Goal: Task Accomplishment & Management: Use online tool/utility

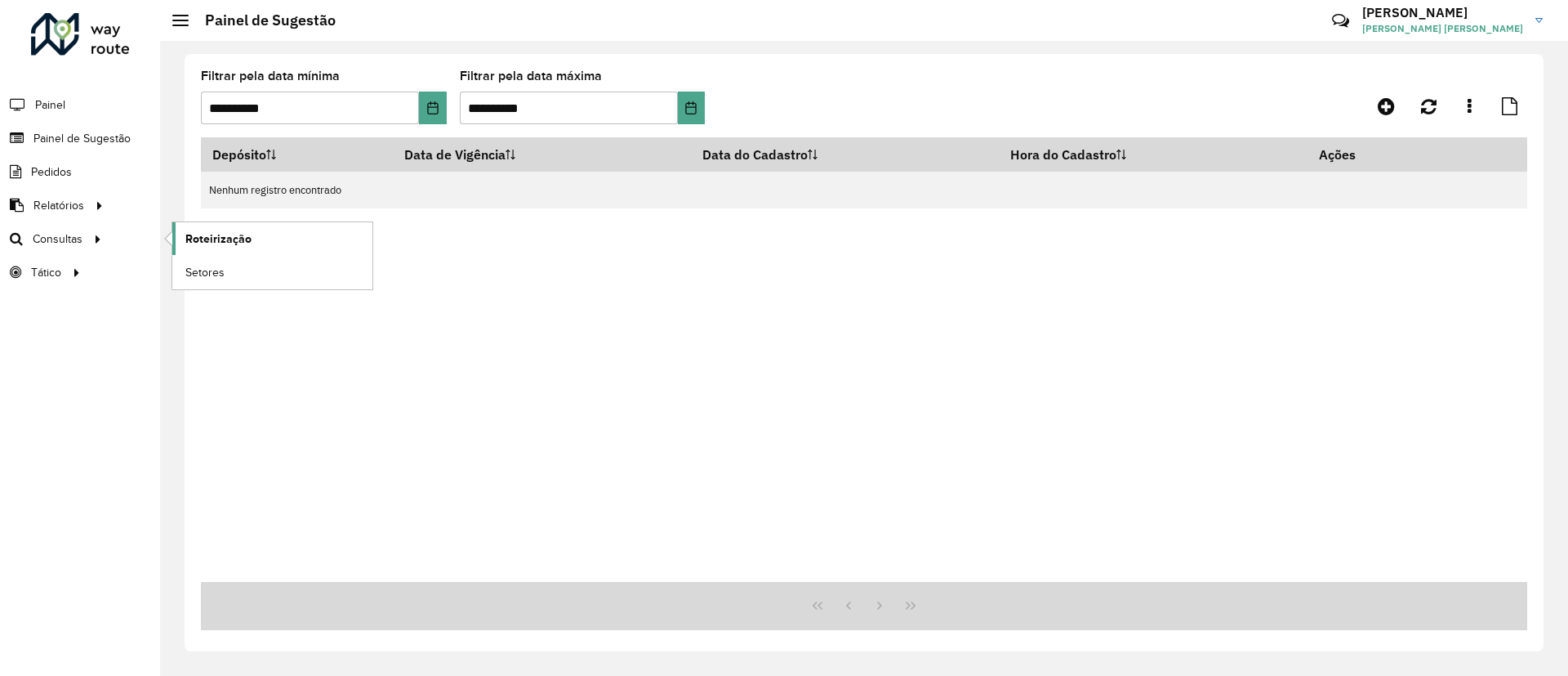
click at [195, 245] on span "Roteirização" at bounding box center [217, 238] width 66 height 17
click at [247, 226] on link "Roteirização" at bounding box center [271, 238] width 200 height 32
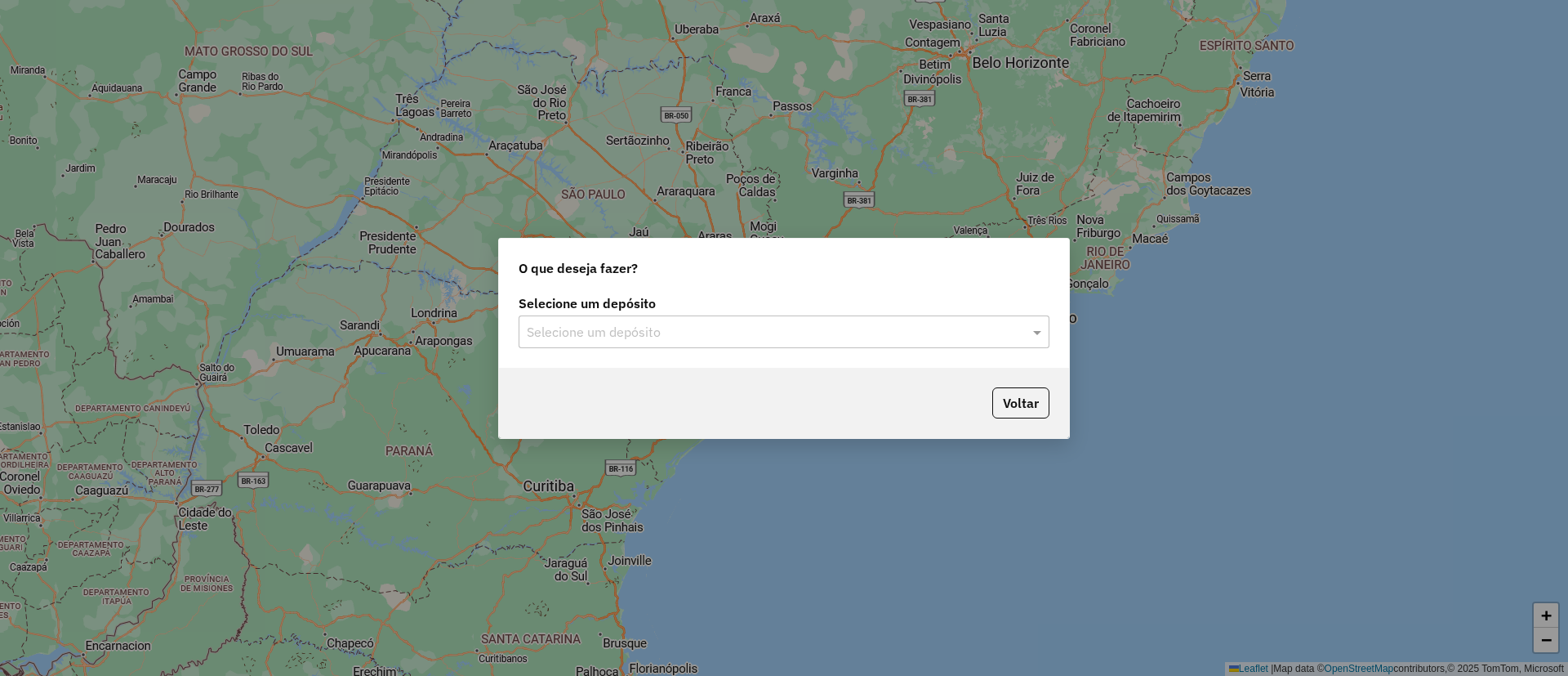
click at [815, 341] on div "Selecione um depósito" at bounding box center [784, 332] width 531 height 32
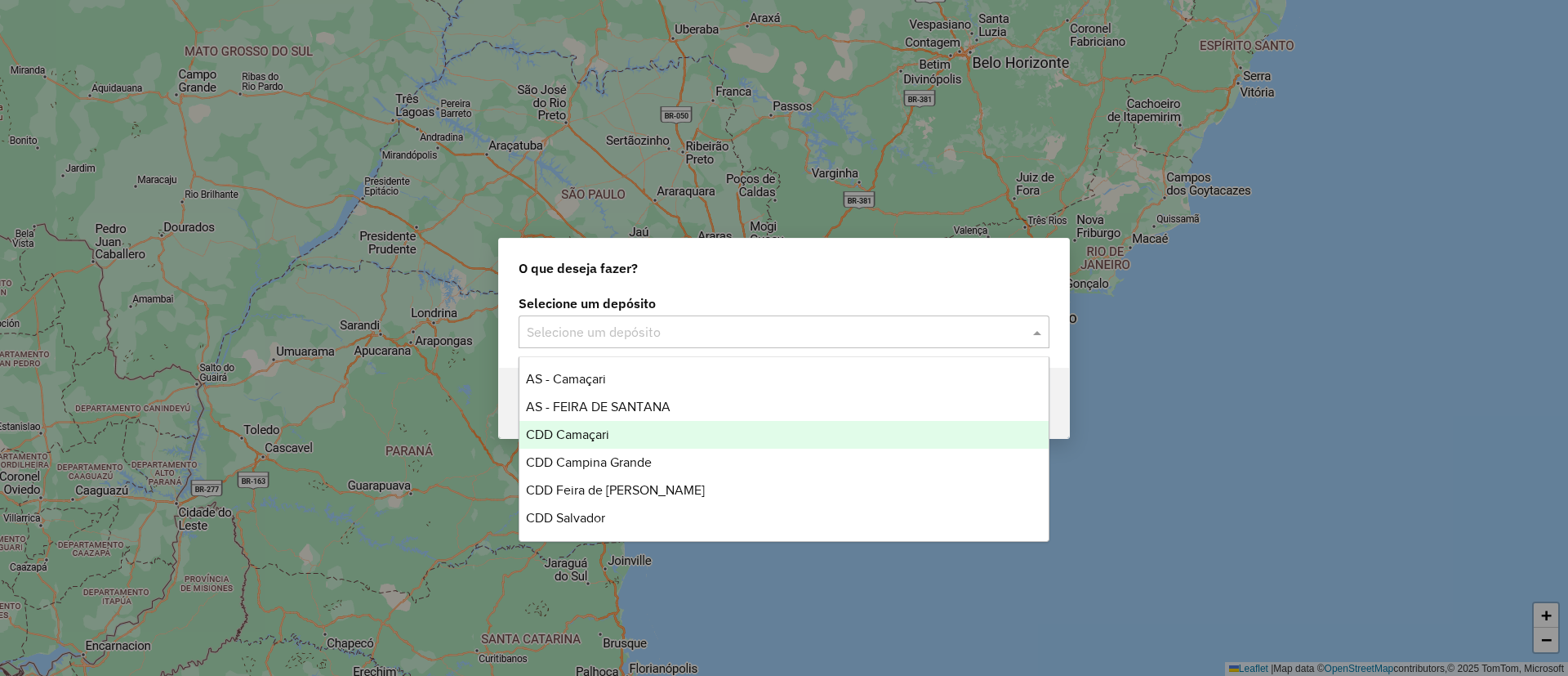
click at [754, 436] on div "CDD Camaçari" at bounding box center [784, 435] width 529 height 28
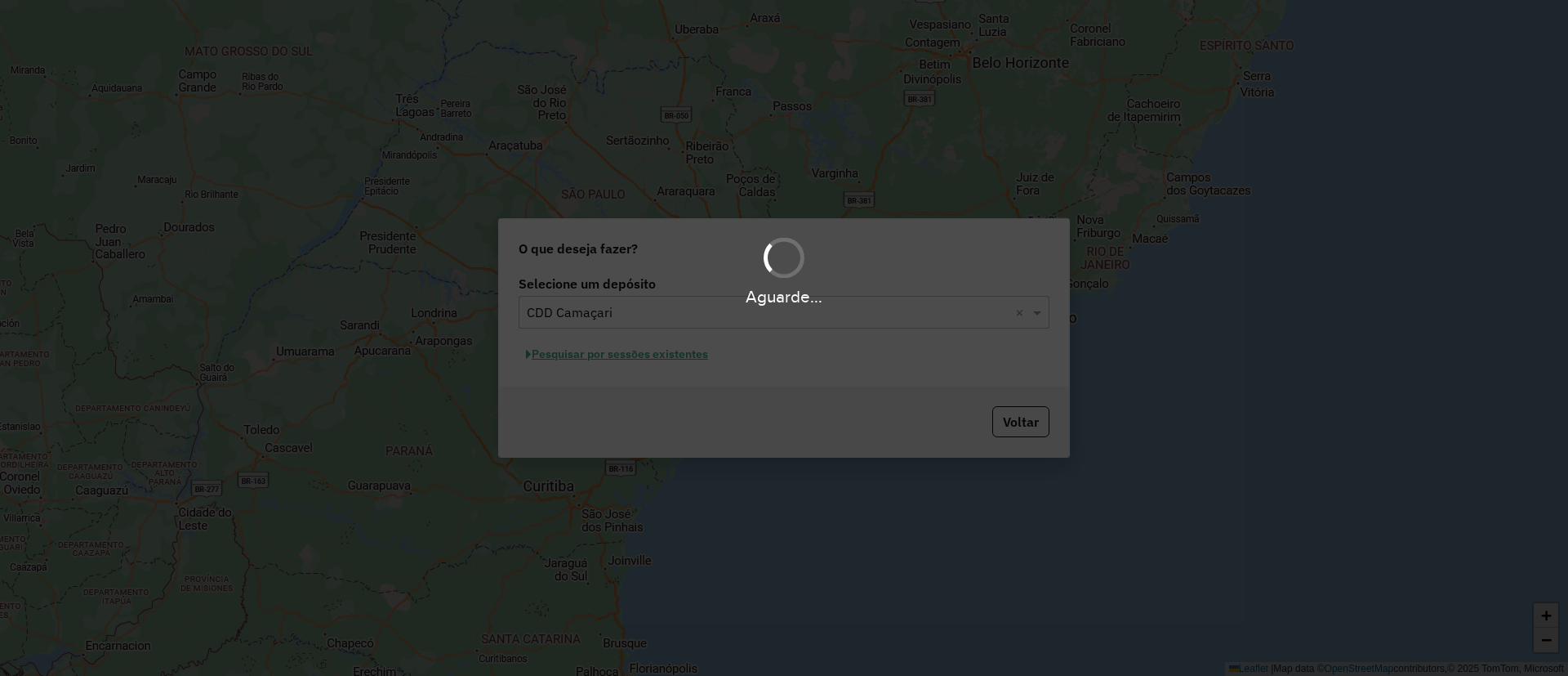
click at [662, 359] on div "Aguarde..." at bounding box center [784, 338] width 1568 height 676
click at [662, 359] on hb-app "Aguarde... Pop-up bloqueado! Seu navegador bloqueou automáticamente a abertura …" at bounding box center [784, 338] width 1568 height 676
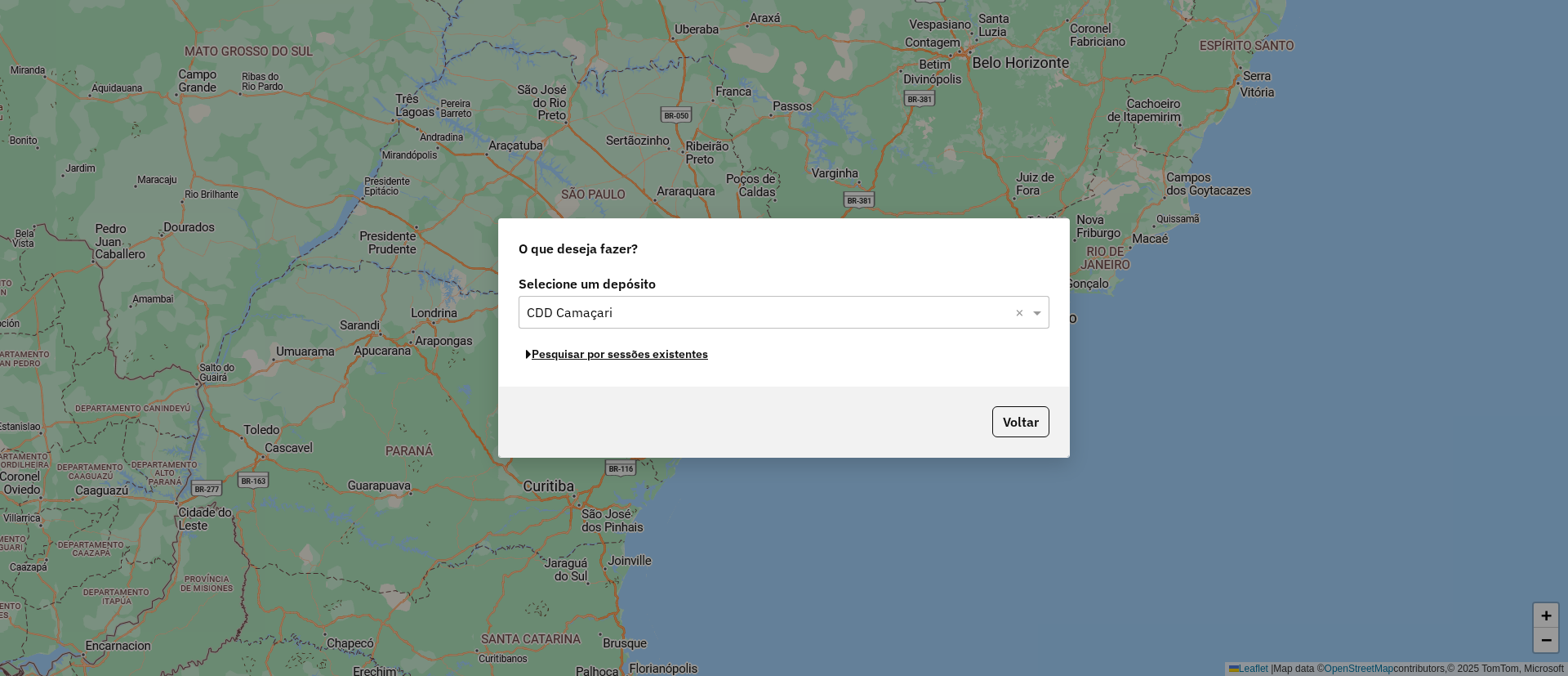
click at [662, 359] on button "Pesquisar por sessões existentes" at bounding box center [617, 354] width 197 height 26
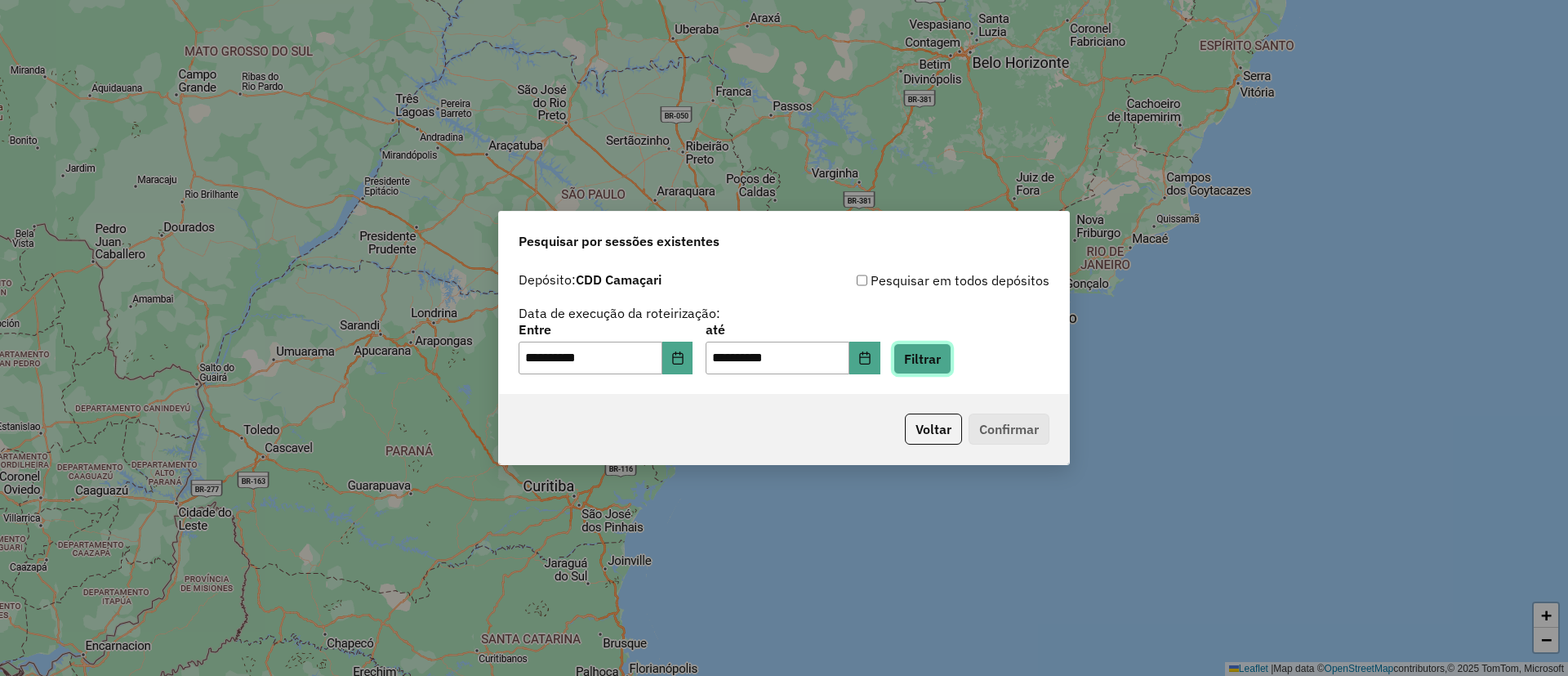
click at [946, 361] on button "Filtrar" at bounding box center [922, 359] width 58 height 31
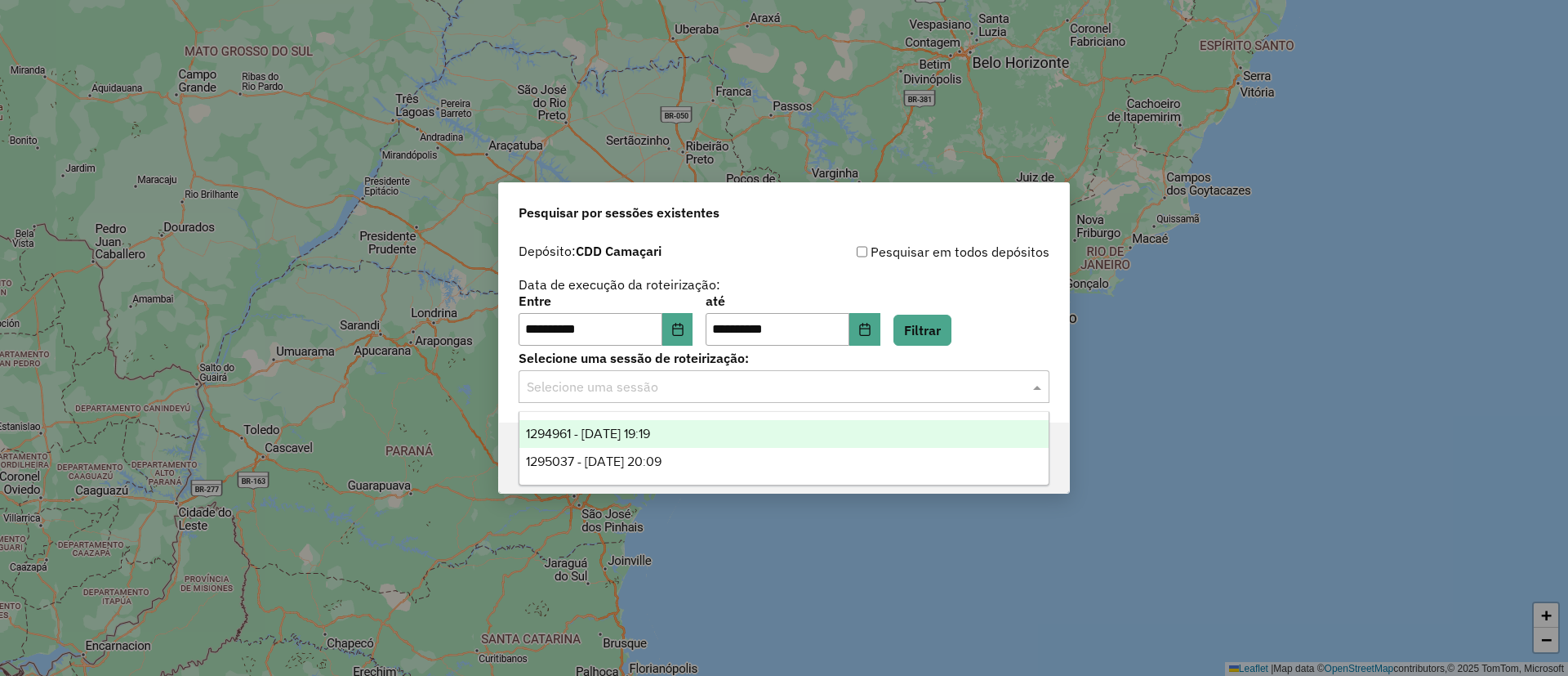
click at [714, 394] on input "text" at bounding box center [768, 388] width 482 height 20
drag, startPoint x: 728, startPoint y: 456, endPoint x: 728, endPoint y: 436, distance: 20.0
click at [728, 436] on div "1294961 - 15/10/2025 19:19 1295037 - 15/10/2025 20:09" at bounding box center [784, 448] width 529 height 55
click at [728, 439] on div "1294961 - [DATE] 19:19" at bounding box center [784, 434] width 529 height 28
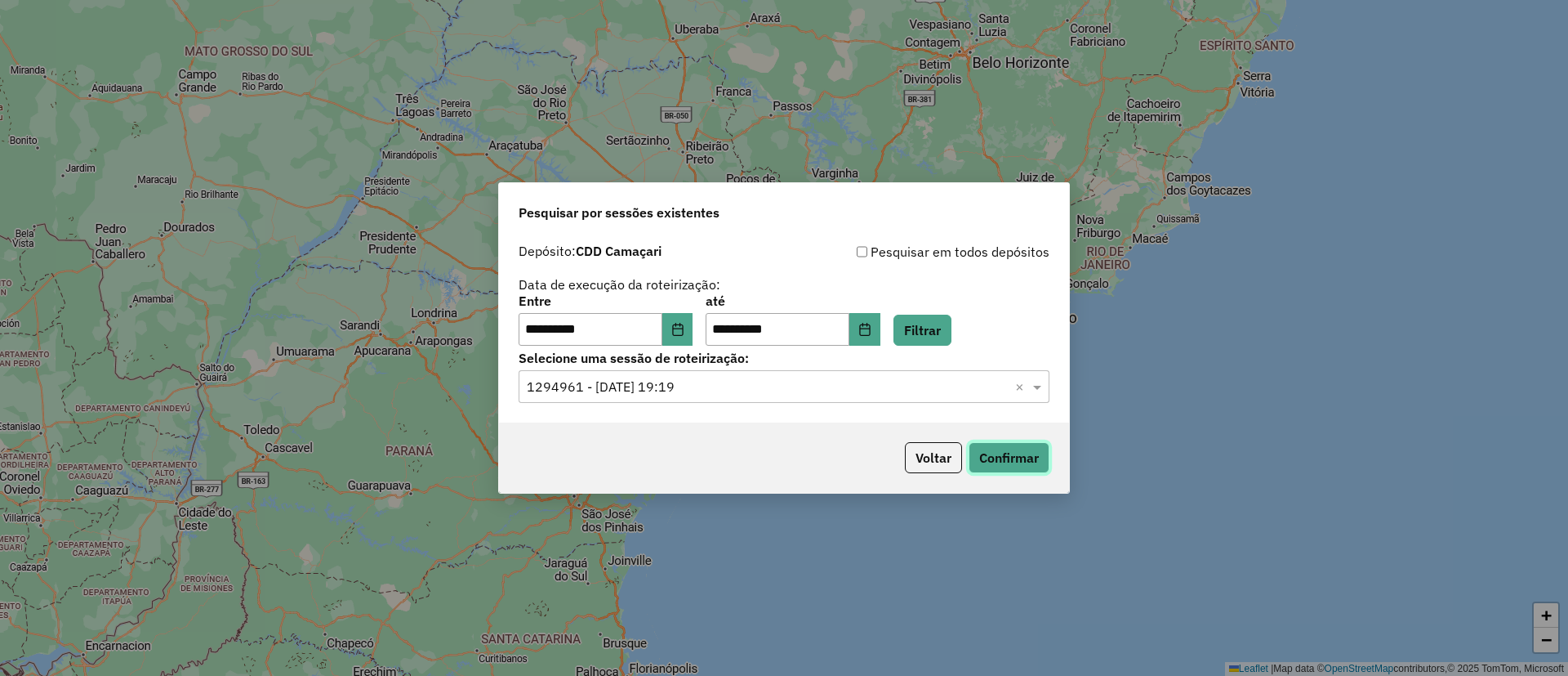
click at [1000, 459] on button "Confirmar" at bounding box center [1009, 458] width 81 height 31
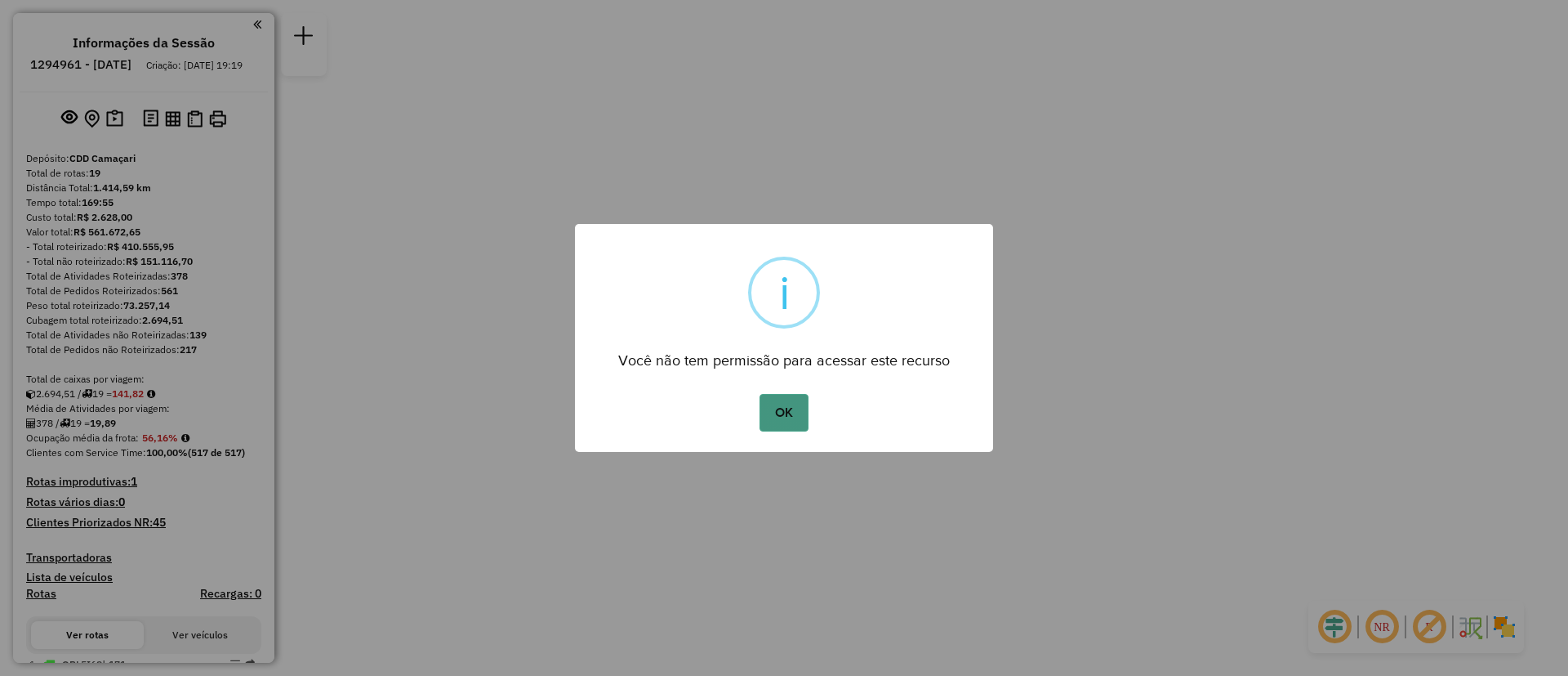
click at [797, 408] on button "OK" at bounding box center [783, 412] width 48 height 37
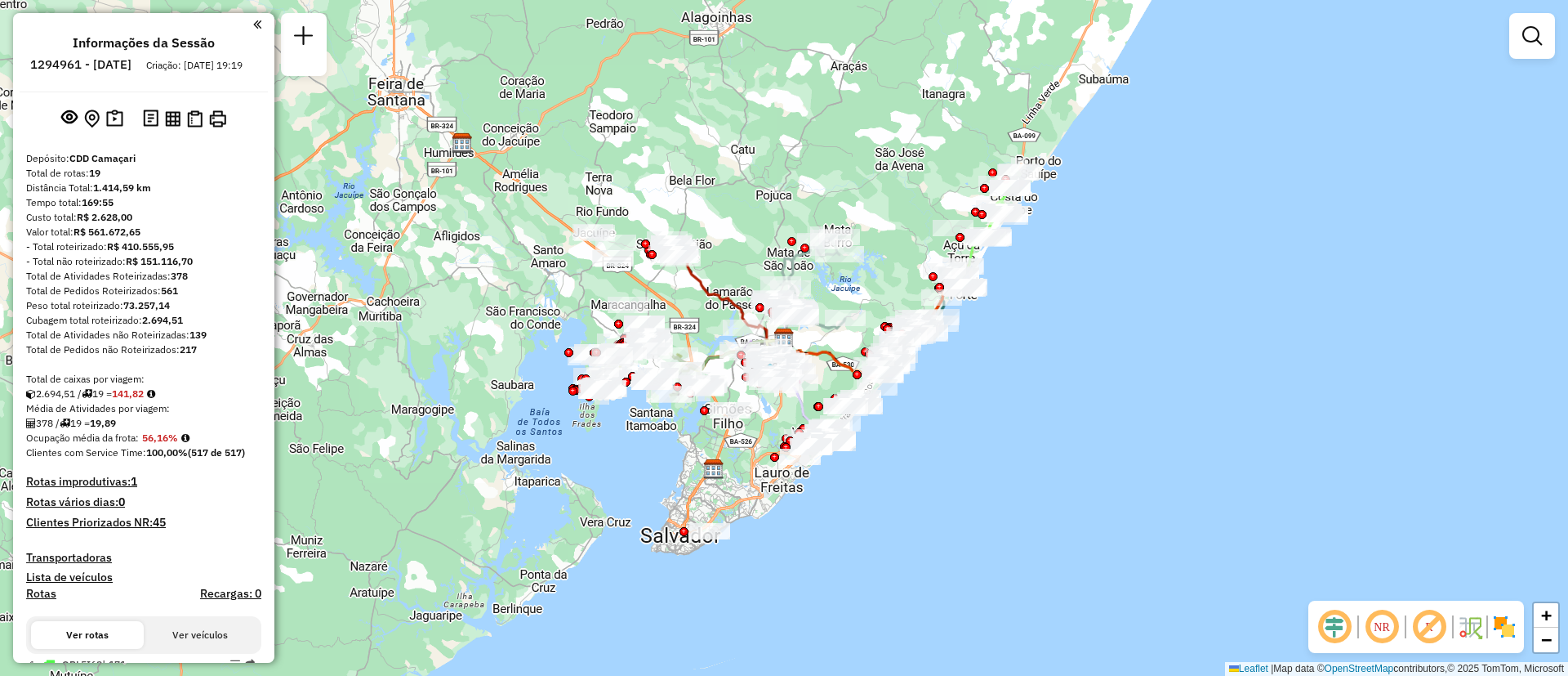
click at [253, 32] on link at bounding box center [257, 24] width 8 height 19
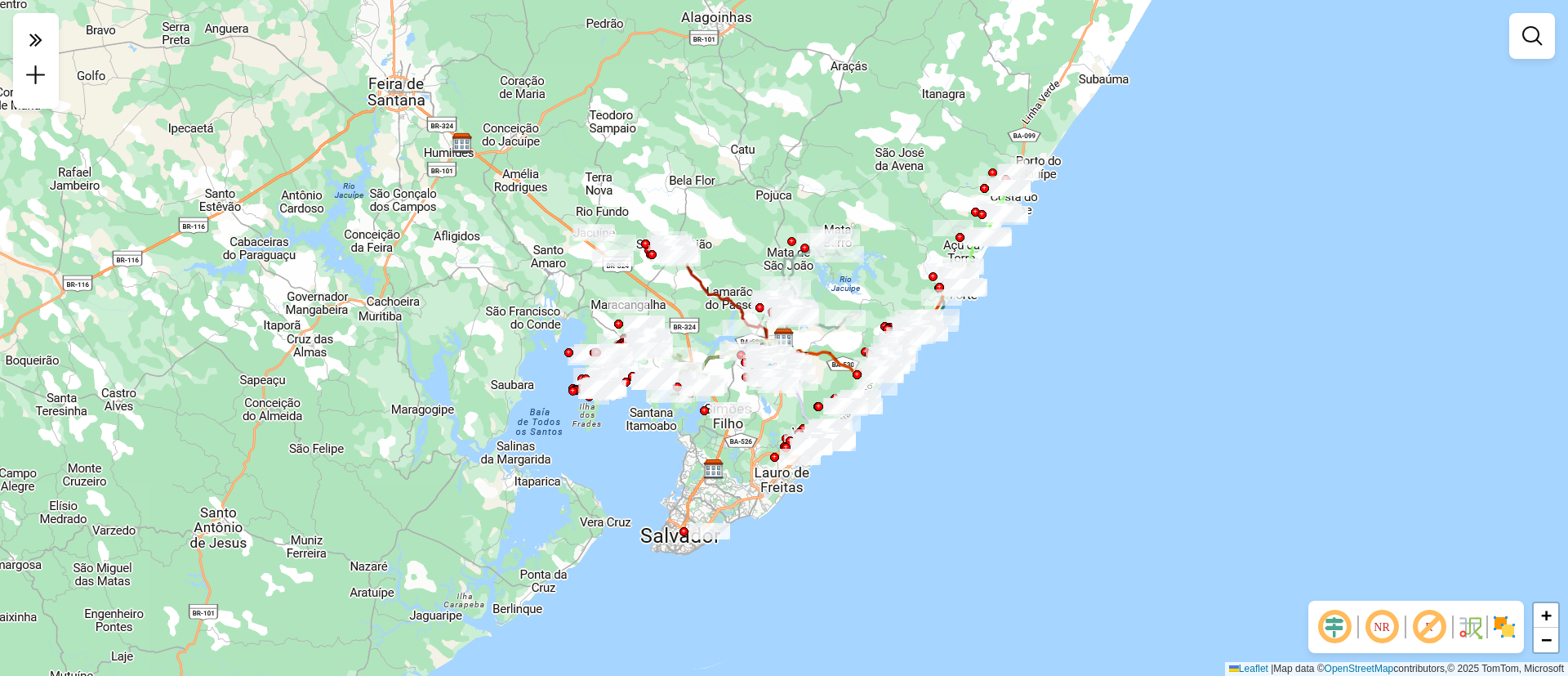
click at [807, 152] on div "Janela de atendimento Grade de atendimento Capacidade Transportadoras Veículos …" at bounding box center [784, 338] width 1568 height 676
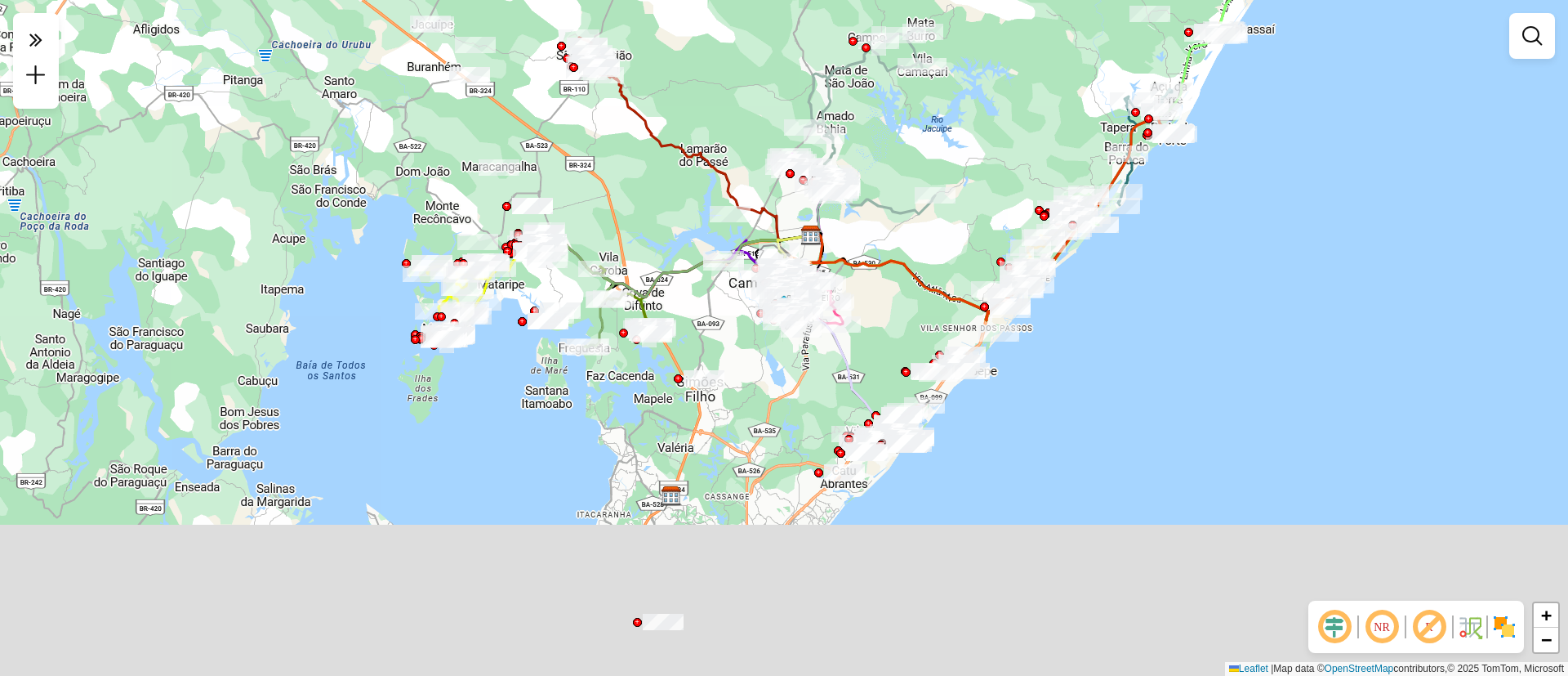
drag, startPoint x: 853, startPoint y: 378, endPoint x: 901, endPoint y: 81, distance: 300.9
click at [901, 81] on div "Rota 9 - Placa OVK1D79 34610213 - IVANILDA SANTOS DA C Janela de atendimento Gr…" at bounding box center [784, 338] width 1568 height 676
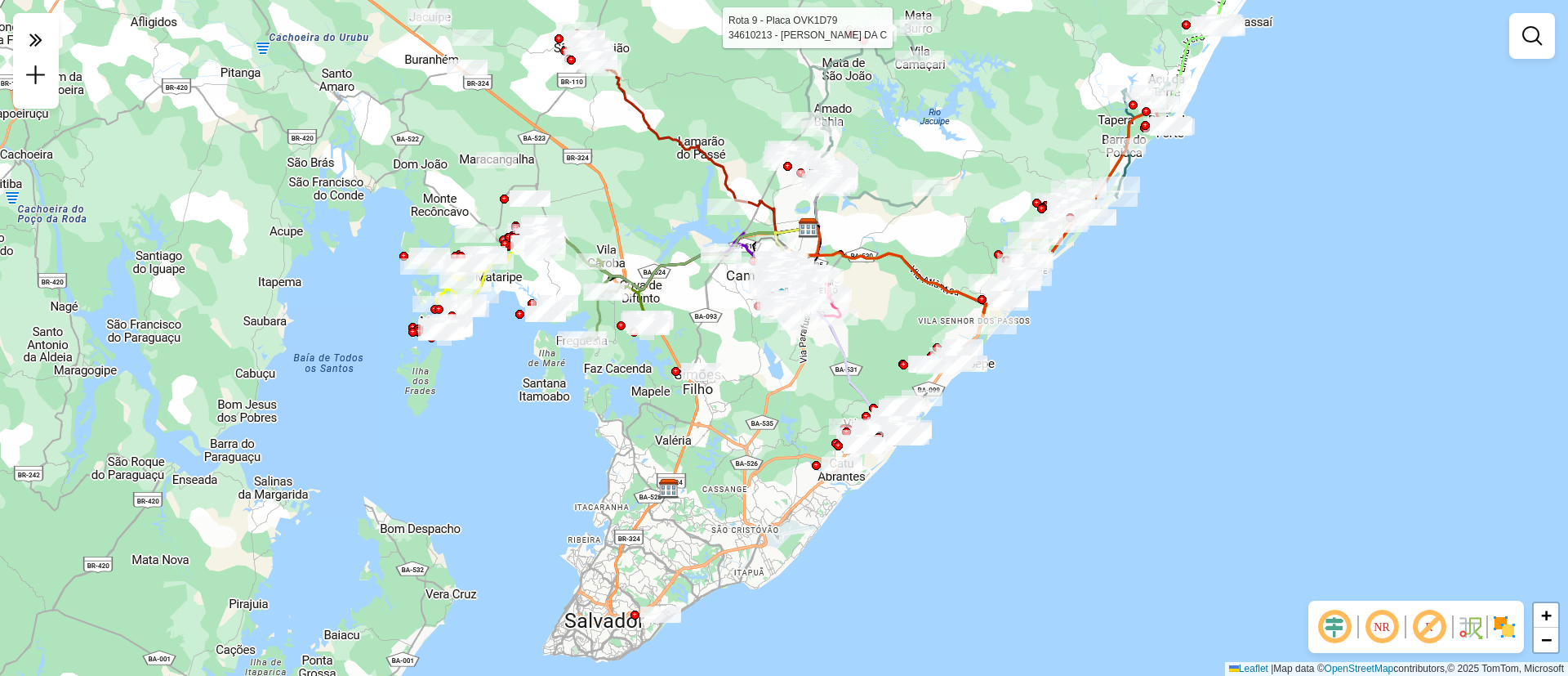
click at [482, 372] on div "Rota 9 - Placa OVK1D79 34610213 - IVANILDA SANTOS DA C Janela de atendimento Gr…" at bounding box center [784, 338] width 1568 height 676
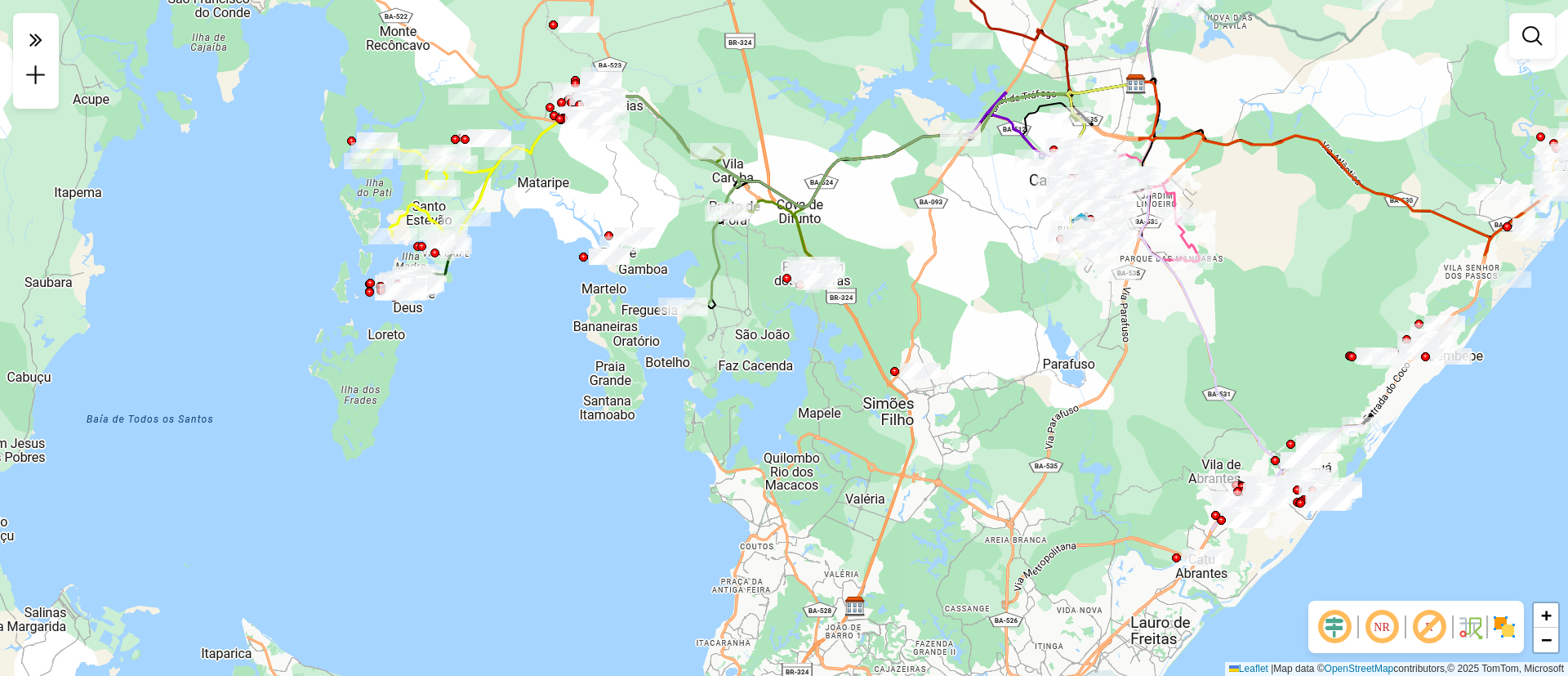
click at [468, 381] on div "Janela de atendimento Grade de atendimento Capacidade Transportadoras Veículos …" at bounding box center [784, 338] width 1568 height 676
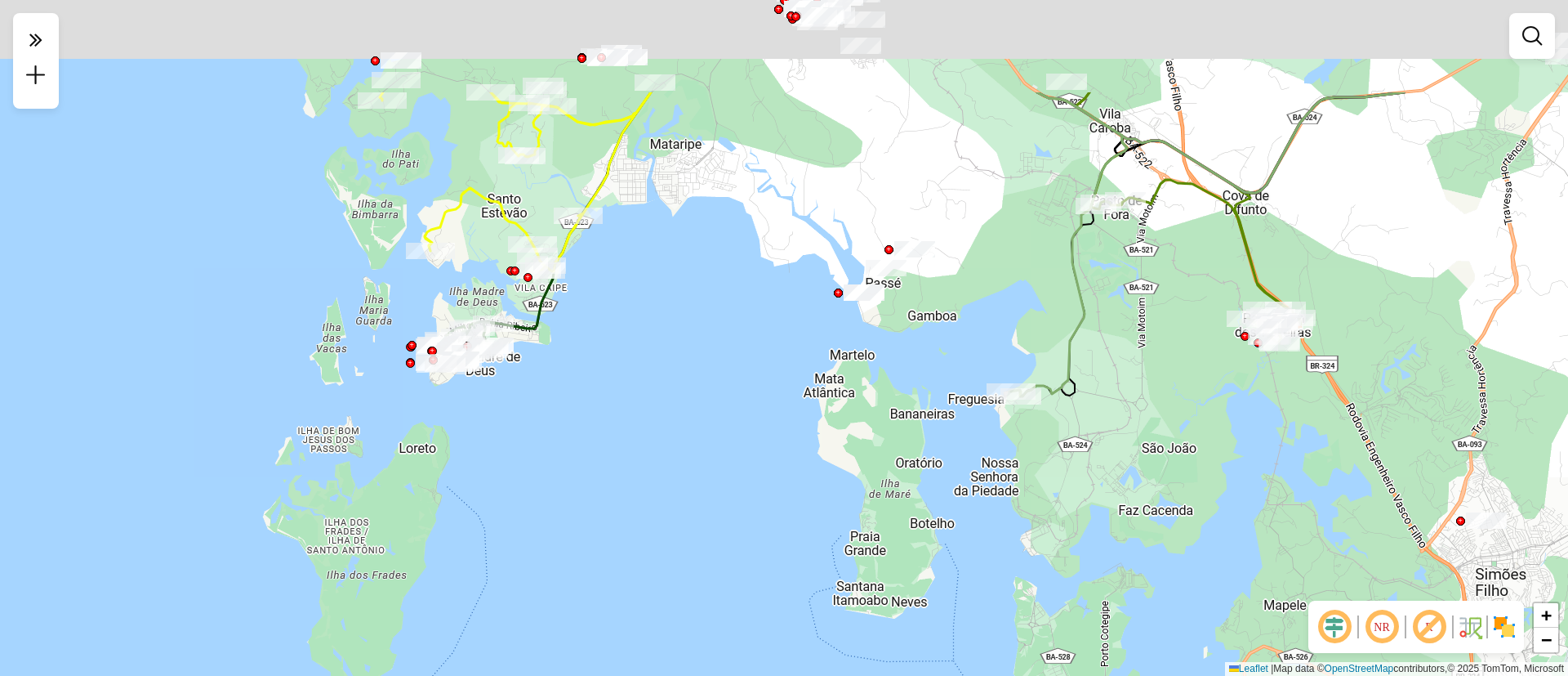
drag, startPoint x: 468, startPoint y: 381, endPoint x: 577, endPoint y: 560, distance: 209.6
click at [577, 560] on div "Janela de atendimento Grade de atendimento Capacidade Transportadoras Veículos …" at bounding box center [784, 338] width 1568 height 676
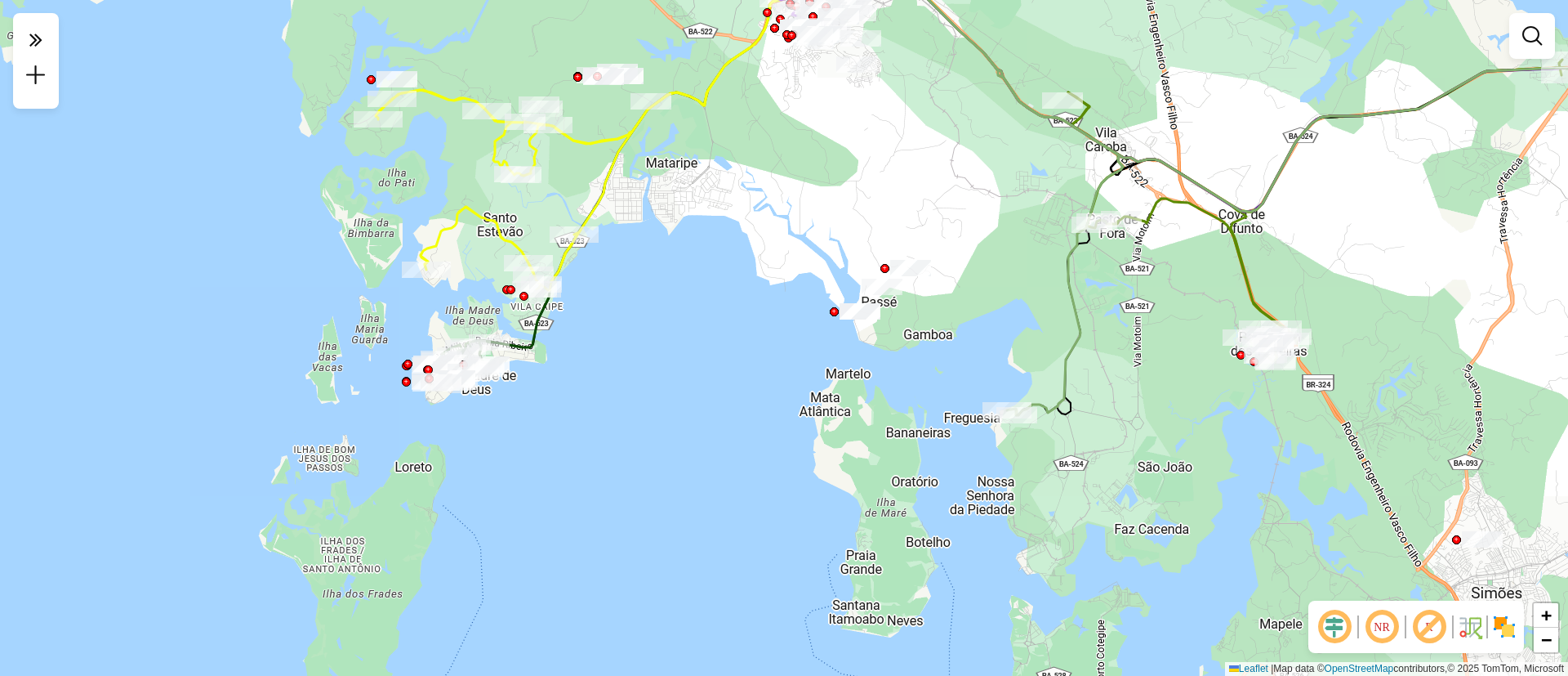
click at [19, 43] on div at bounding box center [35, 60] width 45 height 95
click at [30, 42] on icon at bounding box center [35, 38] width 13 height 23
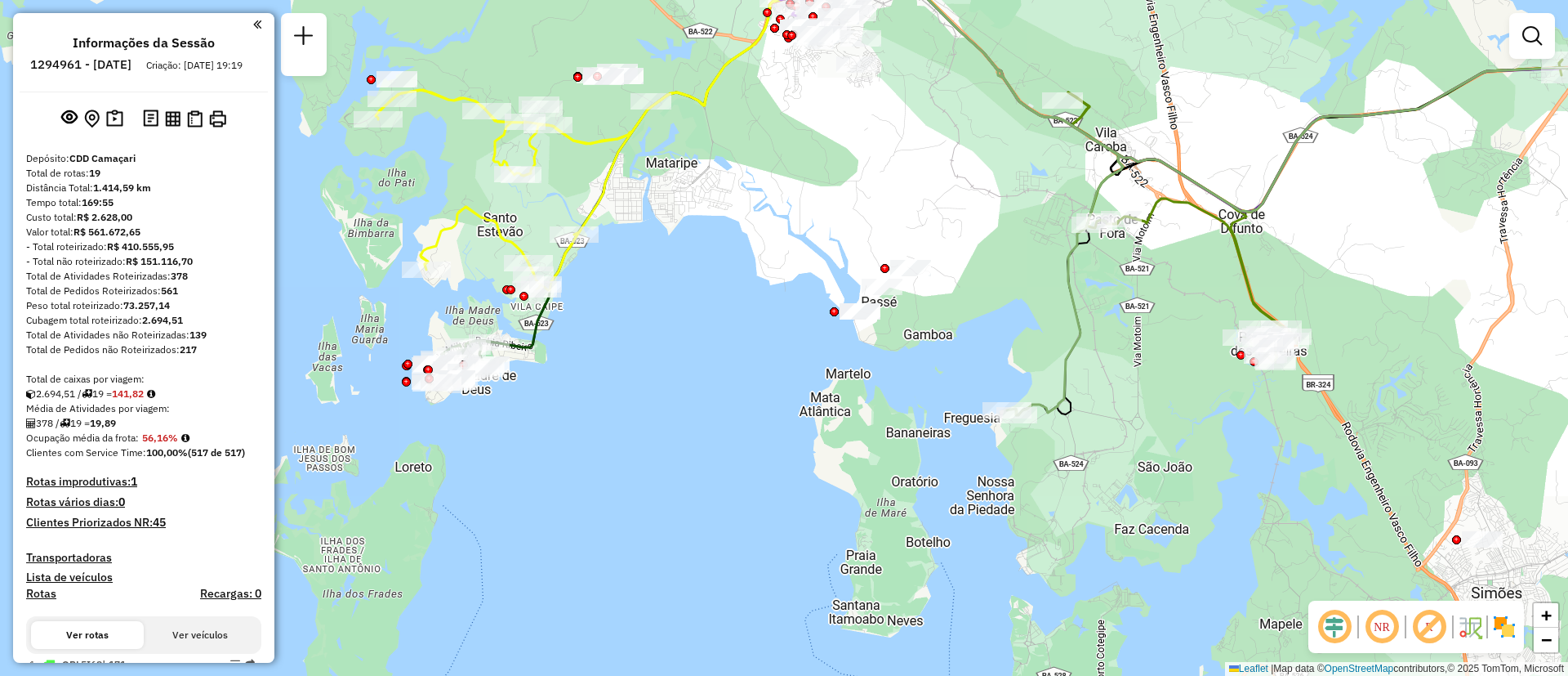
click at [254, 28] on em at bounding box center [257, 24] width 8 height 15
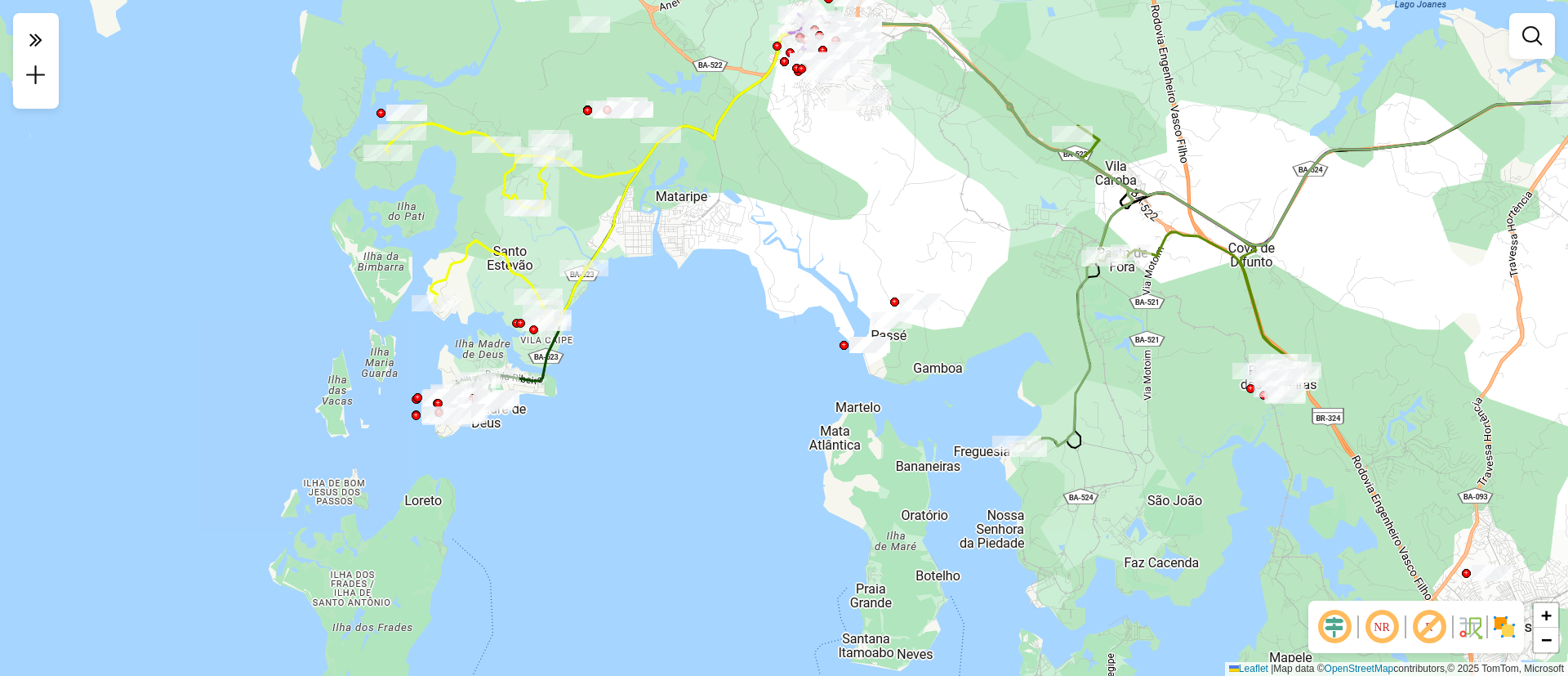
drag, startPoint x: 744, startPoint y: 184, endPoint x: 754, endPoint y: 219, distance: 36.4
click at [754, 219] on div "Janela de atendimento Grade de atendimento Capacidade Transportadoras Veículos …" at bounding box center [784, 338] width 1568 height 676
click at [708, 253] on div "Janela de atendimento Grade de atendimento Capacidade Transportadoras Veículos …" at bounding box center [784, 338] width 1568 height 676
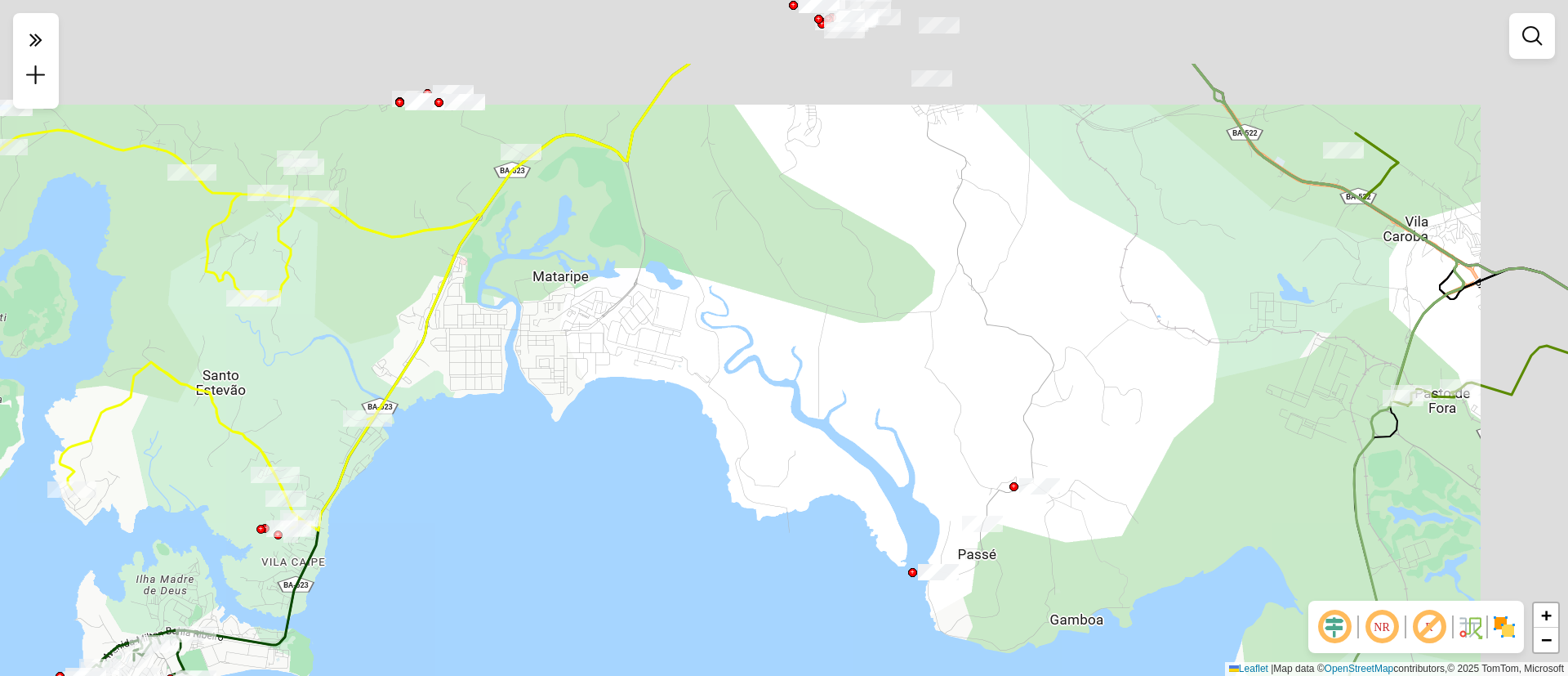
drag, startPoint x: 572, startPoint y: 345, endPoint x: 476, endPoint y: 474, distance: 160.8
click at [476, 474] on div "Janela de atendimento Grade de atendimento Capacidade Transportadoras Veículos …" at bounding box center [784, 338] width 1568 height 676
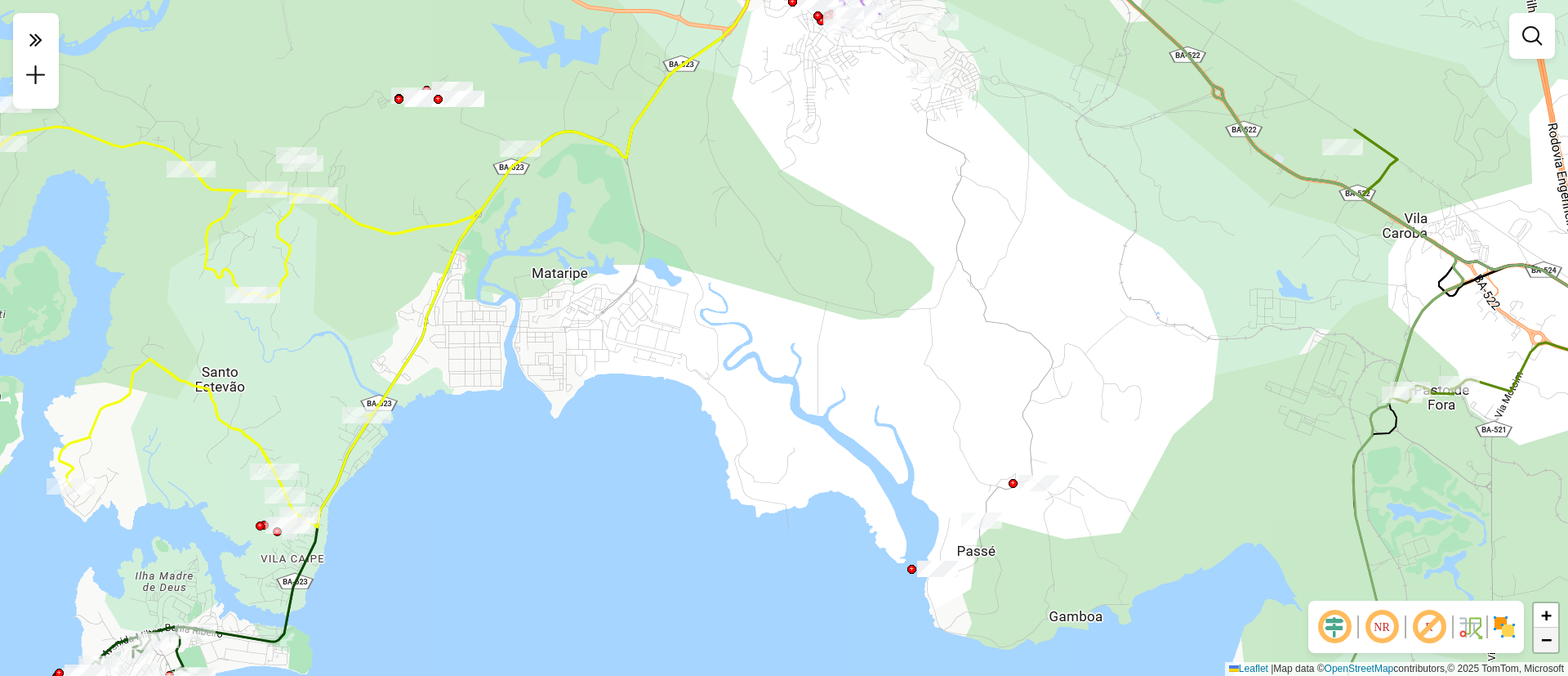
click at [1545, 645] on span "−" at bounding box center [1546, 639] width 11 height 21
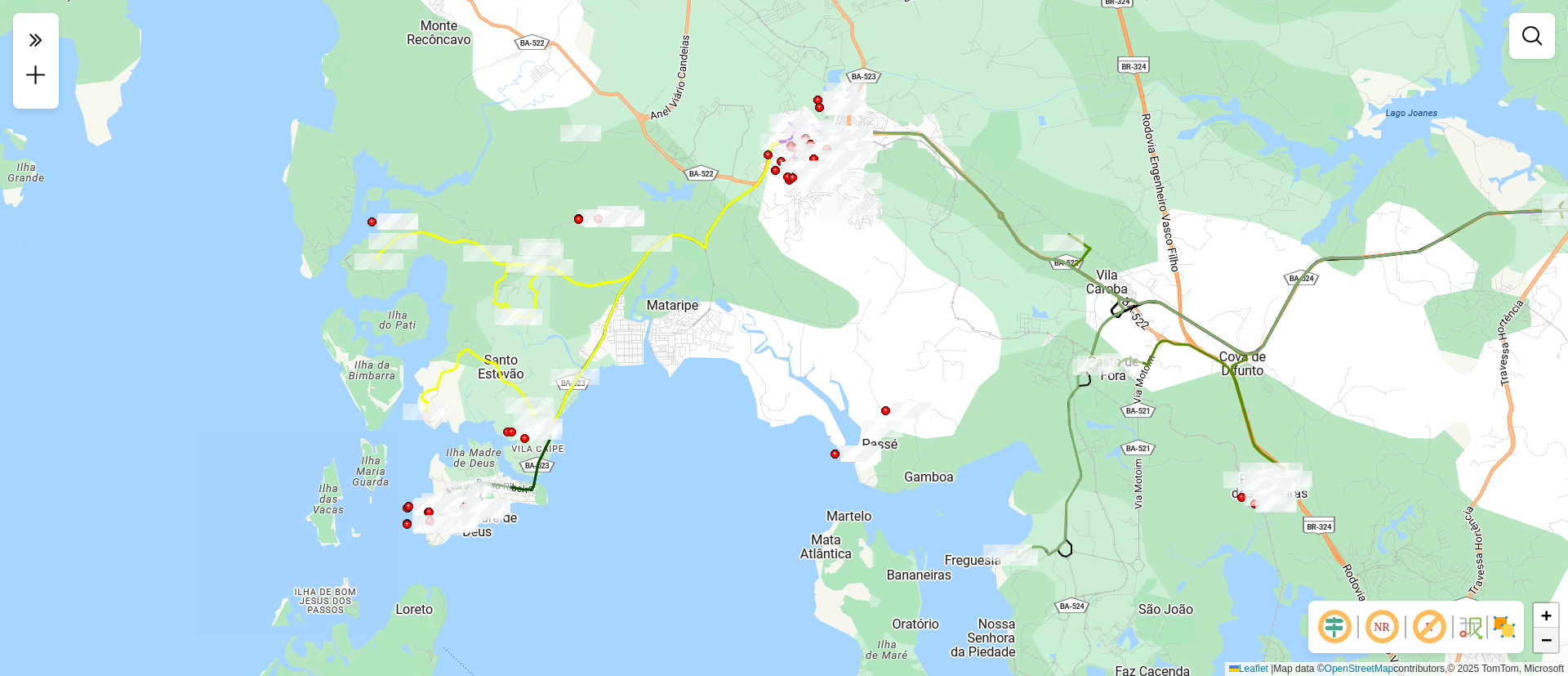
click at [1545, 645] on span "−" at bounding box center [1546, 639] width 11 height 21
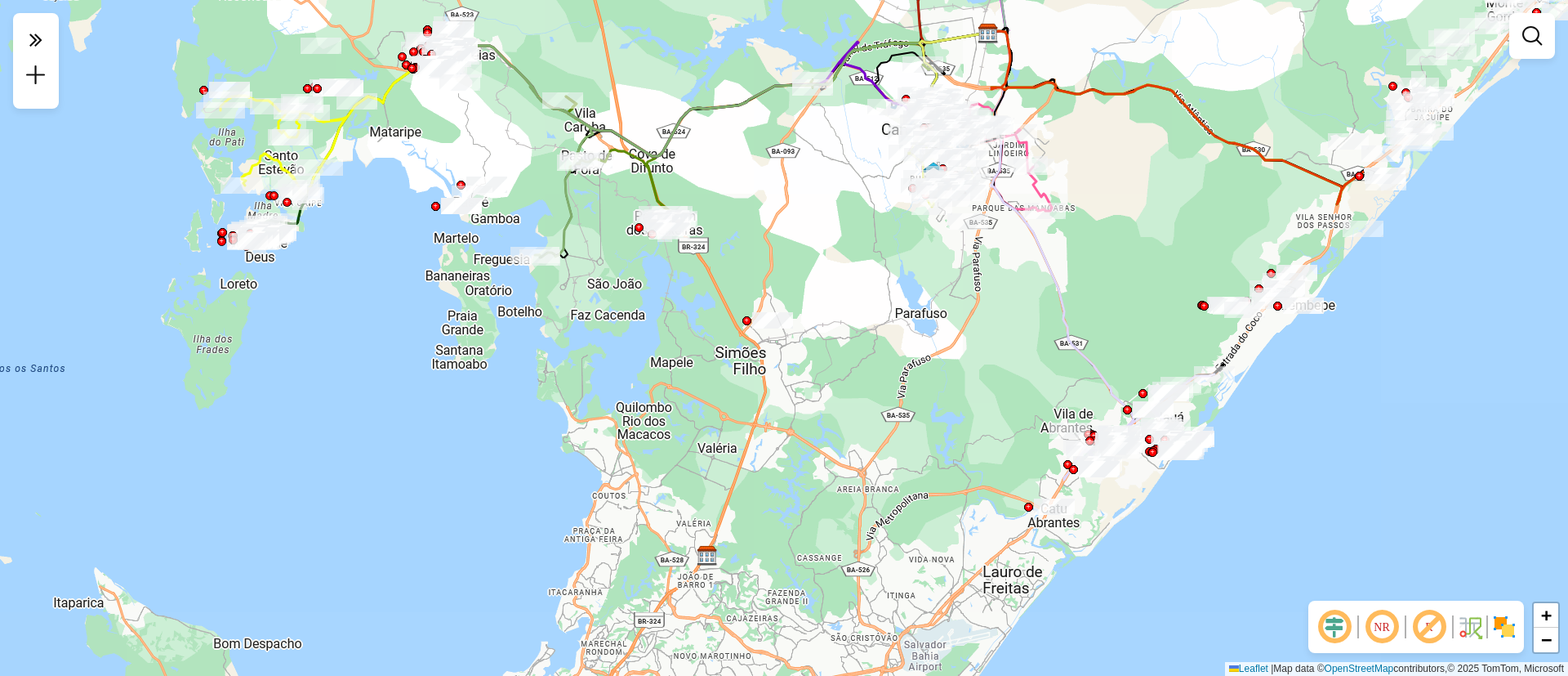
drag, startPoint x: 1375, startPoint y: 430, endPoint x: 1013, endPoint y: 239, distance: 409.3
click at [1013, 239] on div "Janela de atendimento Grade de atendimento Capacidade Transportadoras Veículos …" at bounding box center [784, 338] width 1568 height 676
click at [1174, 296] on div "Janela de atendimento Grade de atendimento Capacidade Transportadoras Veículos …" at bounding box center [784, 338] width 1568 height 676
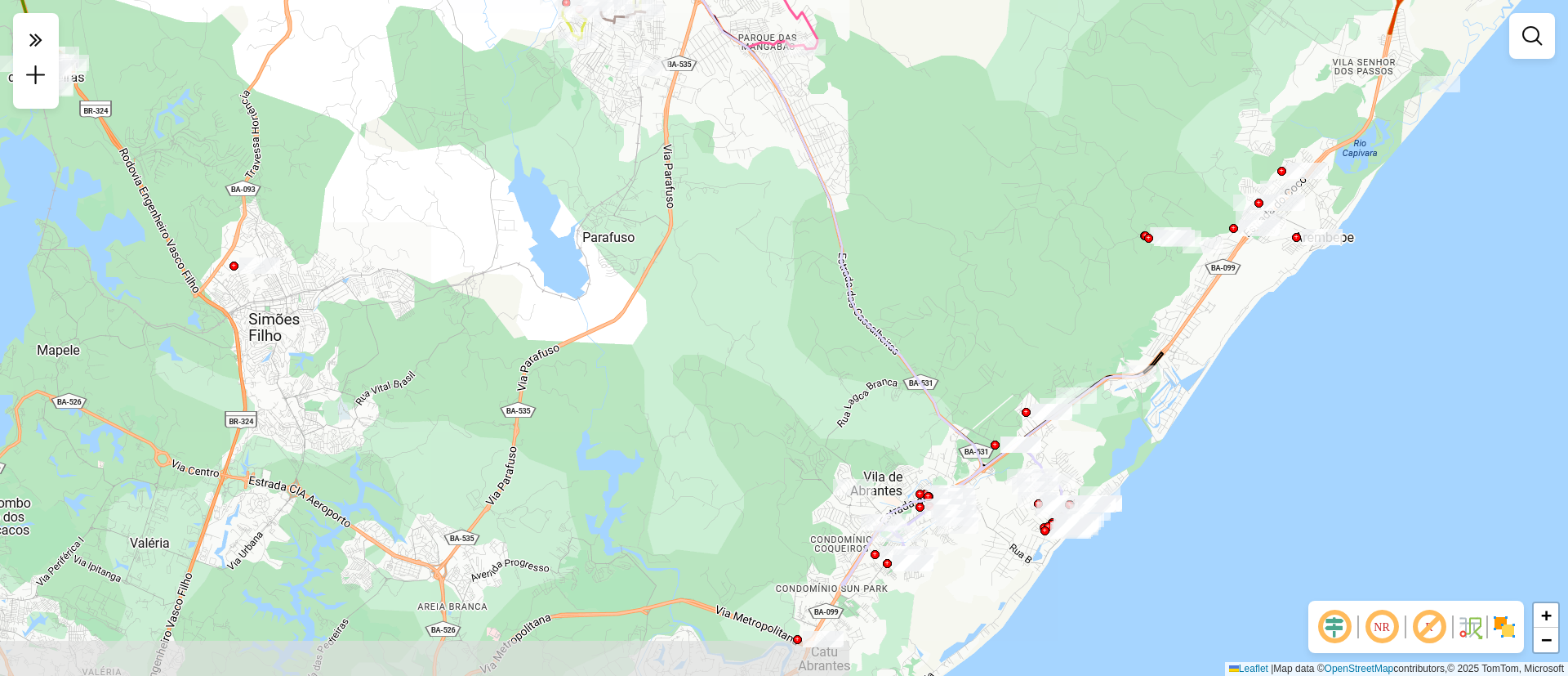
drag, startPoint x: 1167, startPoint y: 337, endPoint x: 1056, endPoint y: 261, distance: 134.5
click at [1056, 261] on div "Janela de atendimento Grade de atendimento Capacidade Transportadoras Veículos …" at bounding box center [784, 338] width 1568 height 676
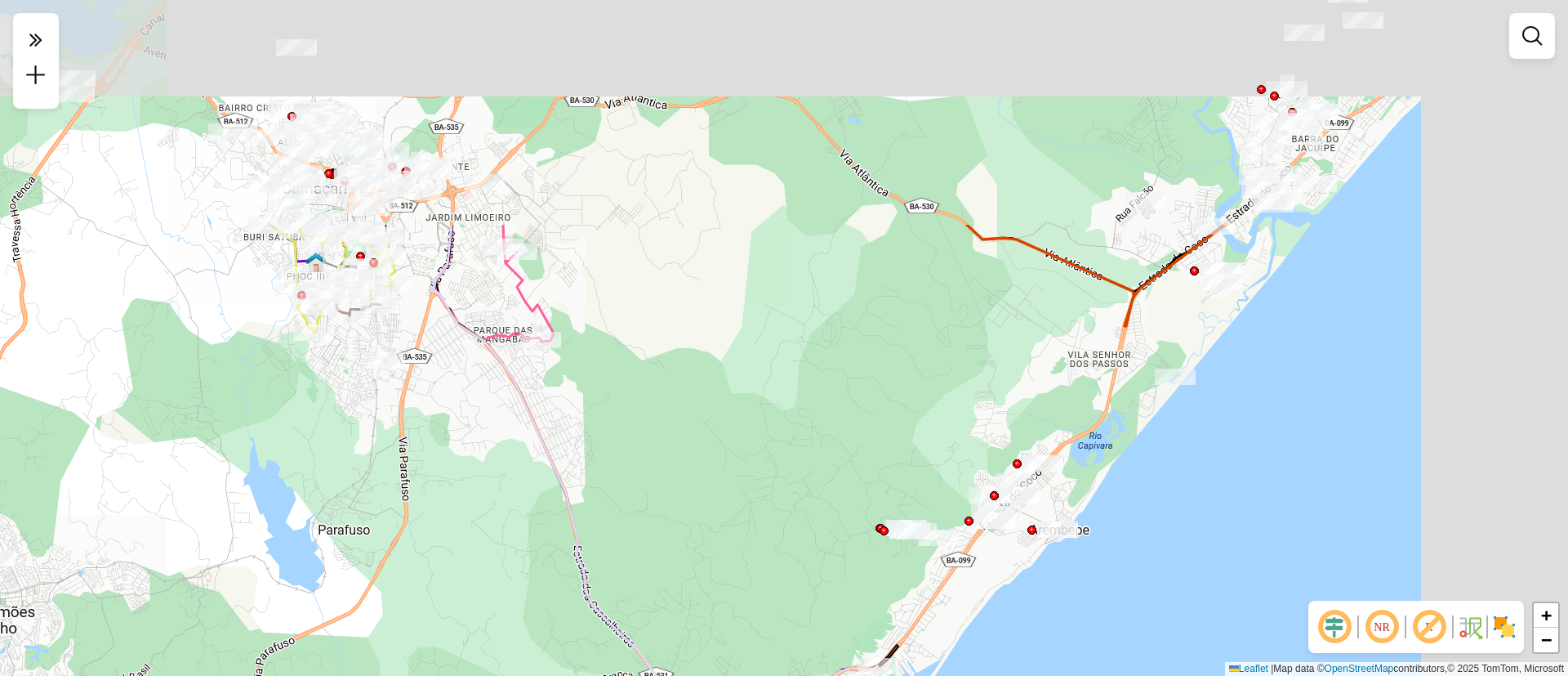
drag, startPoint x: 1221, startPoint y: 85, endPoint x: 946, endPoint y: 384, distance: 406.2
click at [946, 384] on div "Janela de atendimento Grade de atendimento Capacidade Transportadoras Veículos …" at bounding box center [784, 338] width 1568 height 676
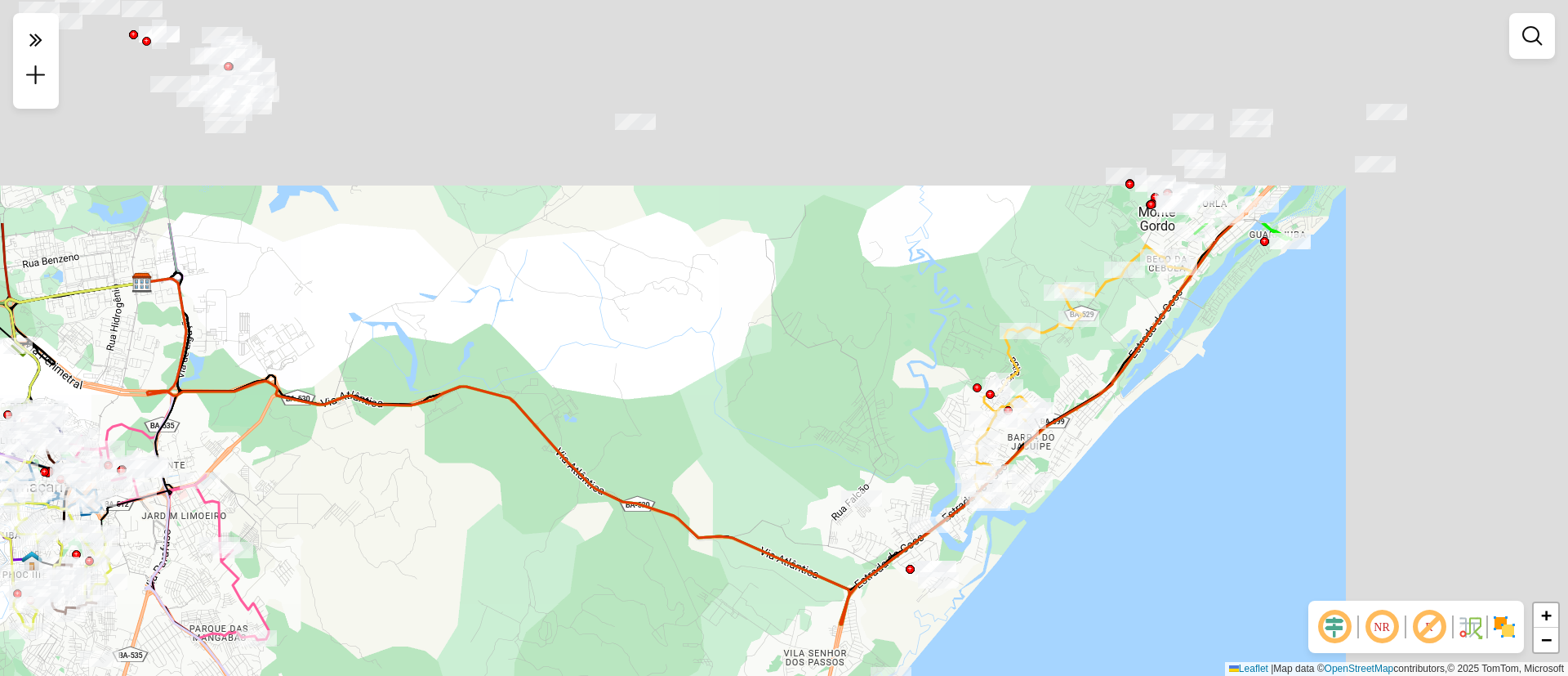
drag, startPoint x: 1127, startPoint y: 118, endPoint x: 850, endPoint y: 409, distance: 401.8
click at [850, 409] on div "Janela de atendimento Grade de atendimento Capacidade Transportadoras Veículos …" at bounding box center [784, 338] width 1568 height 676
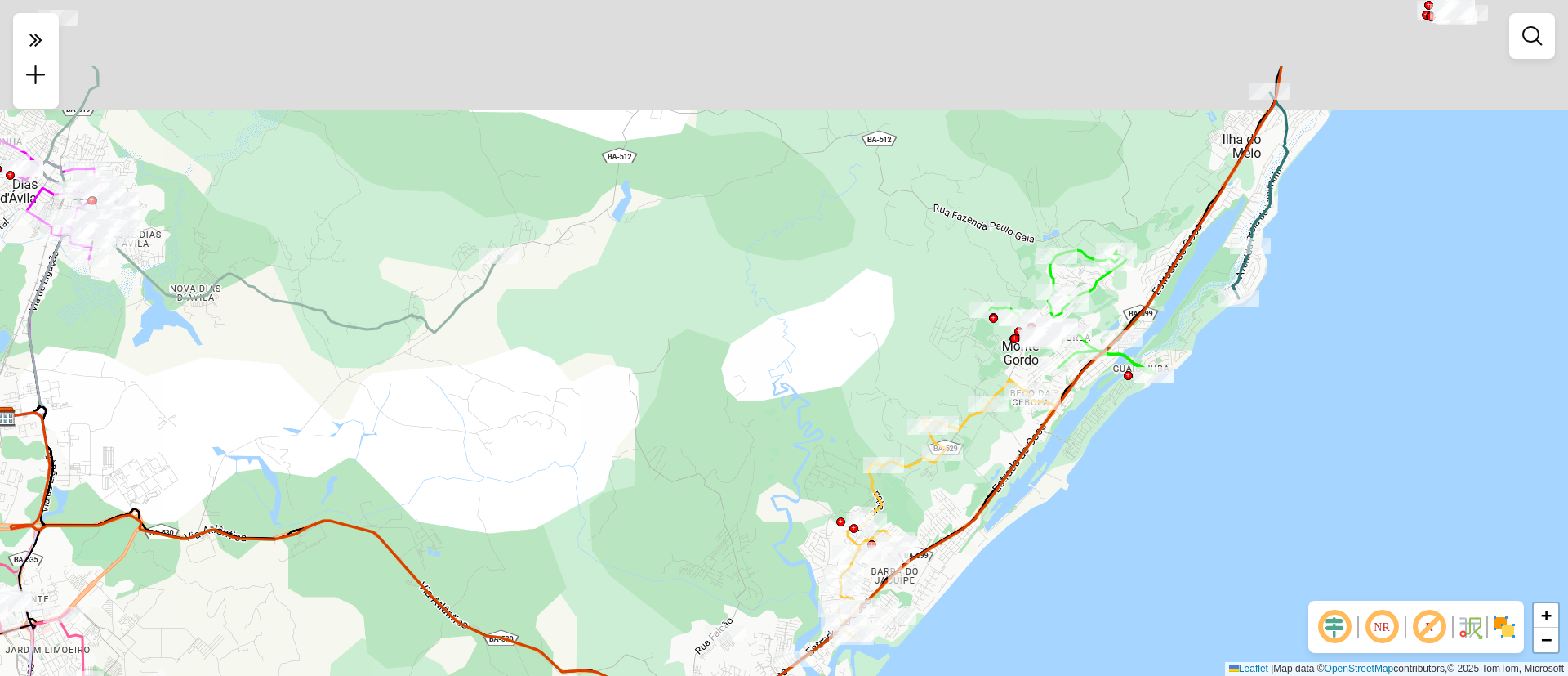
drag, startPoint x: 1029, startPoint y: 259, endPoint x: 849, endPoint y: 427, distance: 246.2
click at [849, 427] on div "Janela de atendimento Grade de atendimento Capacidade Transportadoras Veículos …" at bounding box center [784, 338] width 1568 height 676
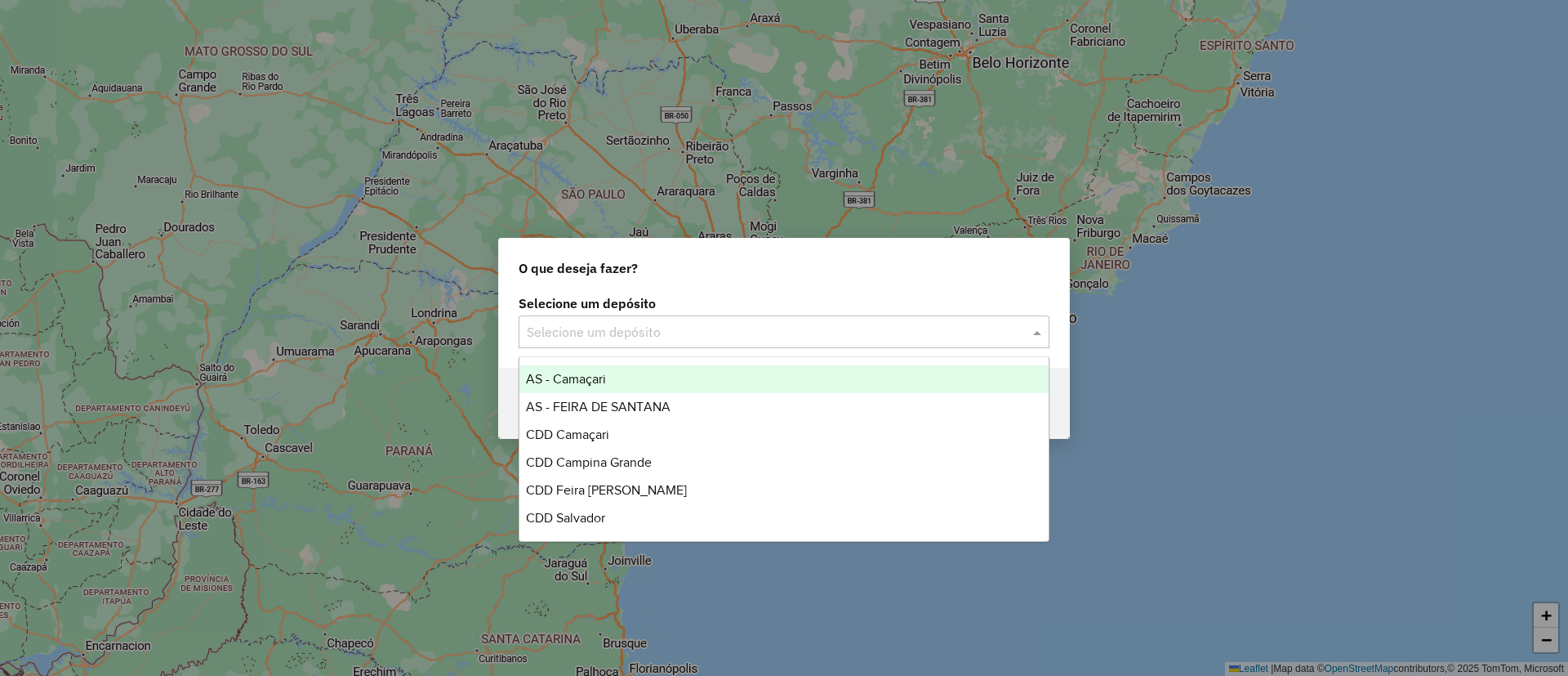
click at [605, 326] on input "text" at bounding box center [768, 333] width 482 height 20
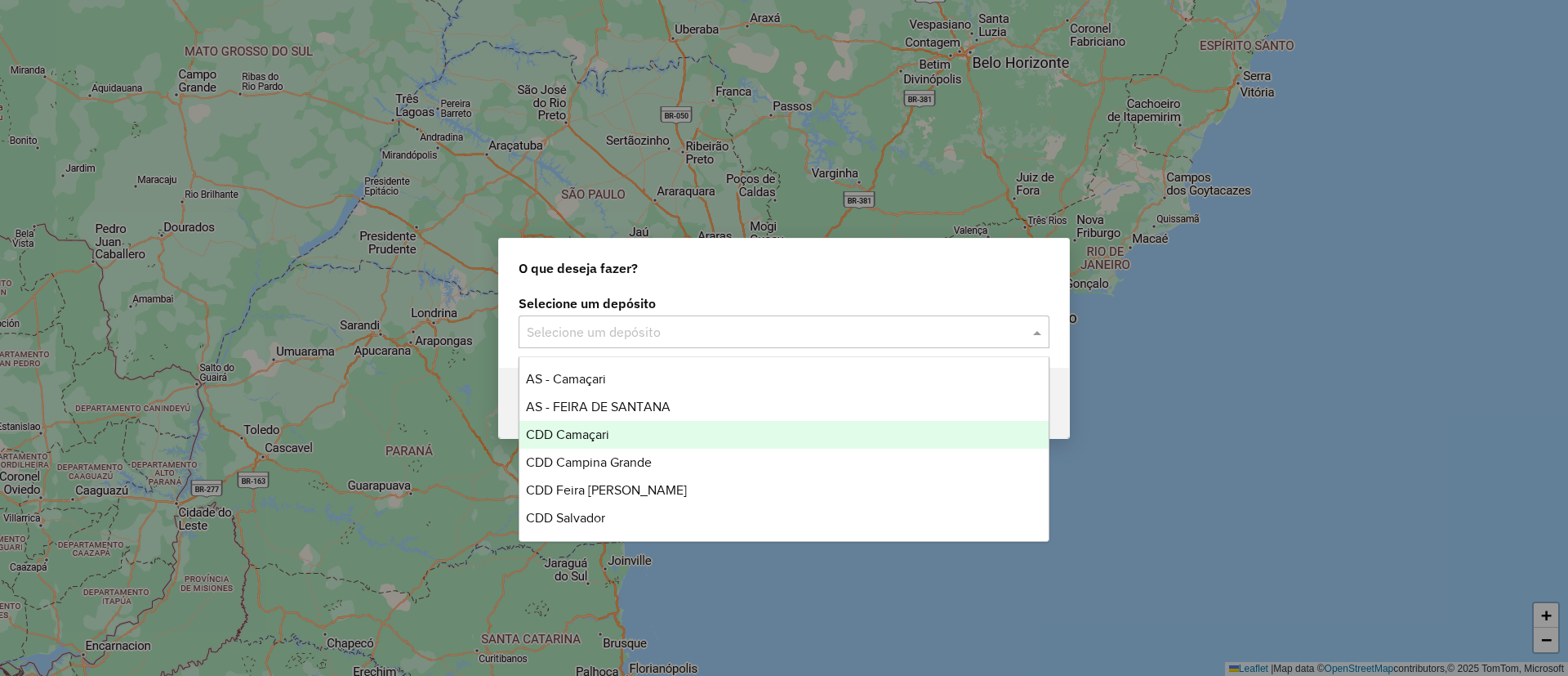
click at [639, 436] on div "CDD Camaçari" at bounding box center [784, 435] width 529 height 28
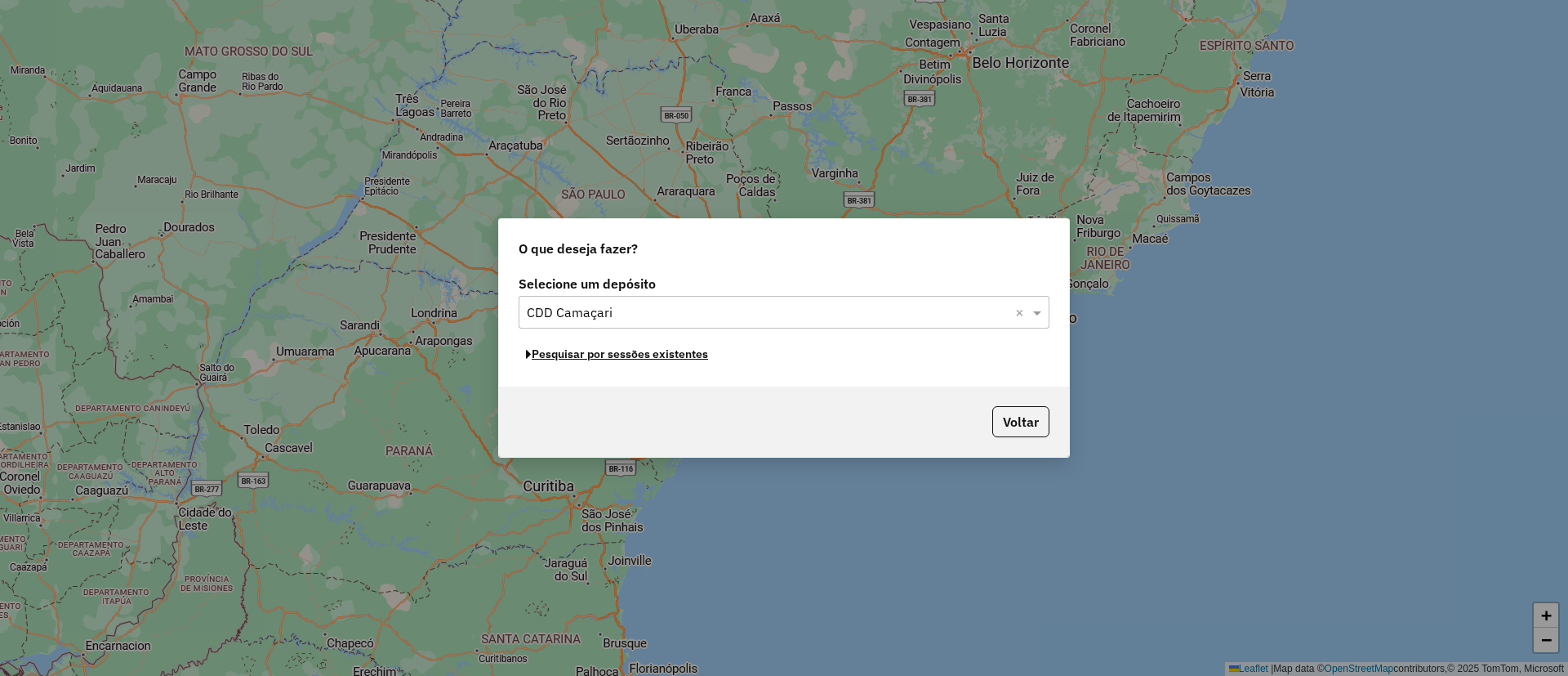
click at [662, 360] on button "Pesquisar por sessões existentes" at bounding box center [617, 354] width 197 height 26
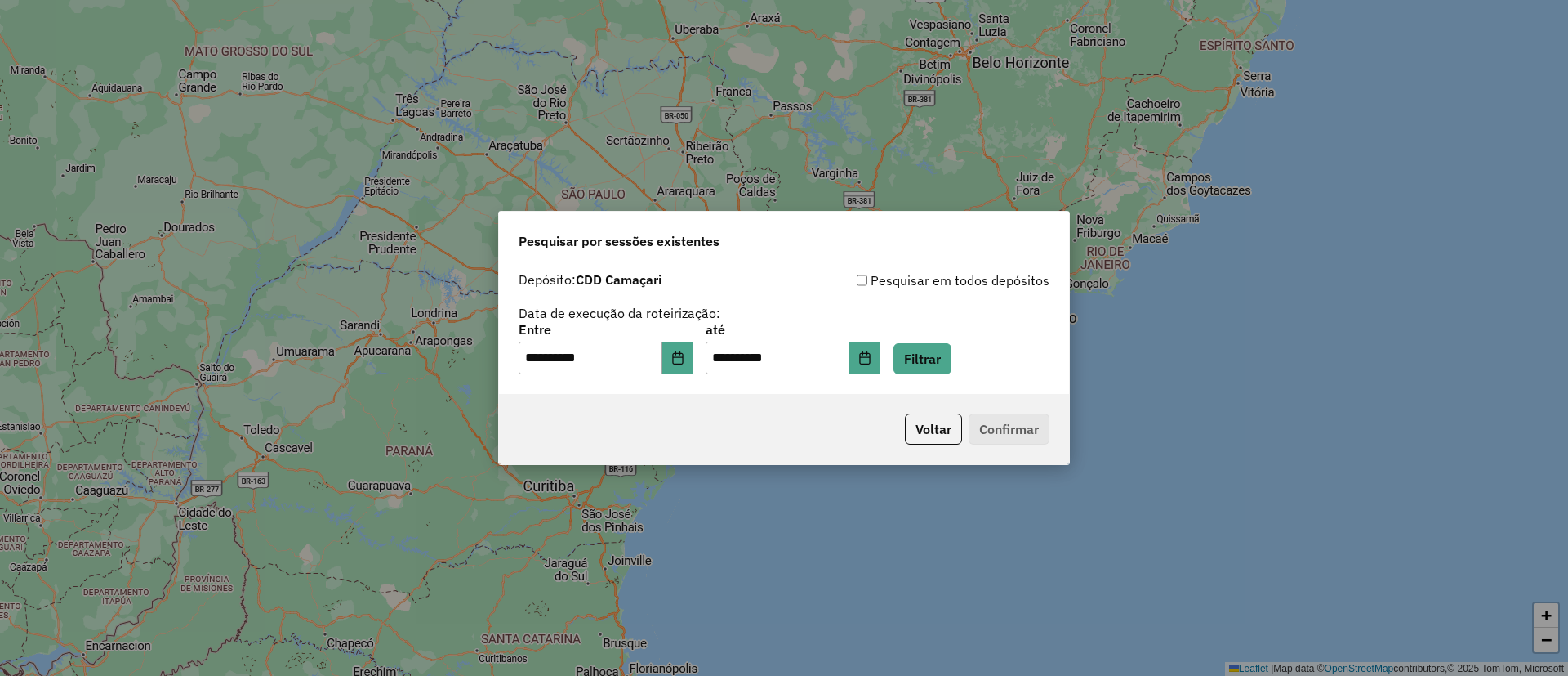
click at [662, 360] on input "**********" at bounding box center [590, 357] width 144 height 32
click at [951, 346] on button "Filtrar" at bounding box center [922, 359] width 58 height 31
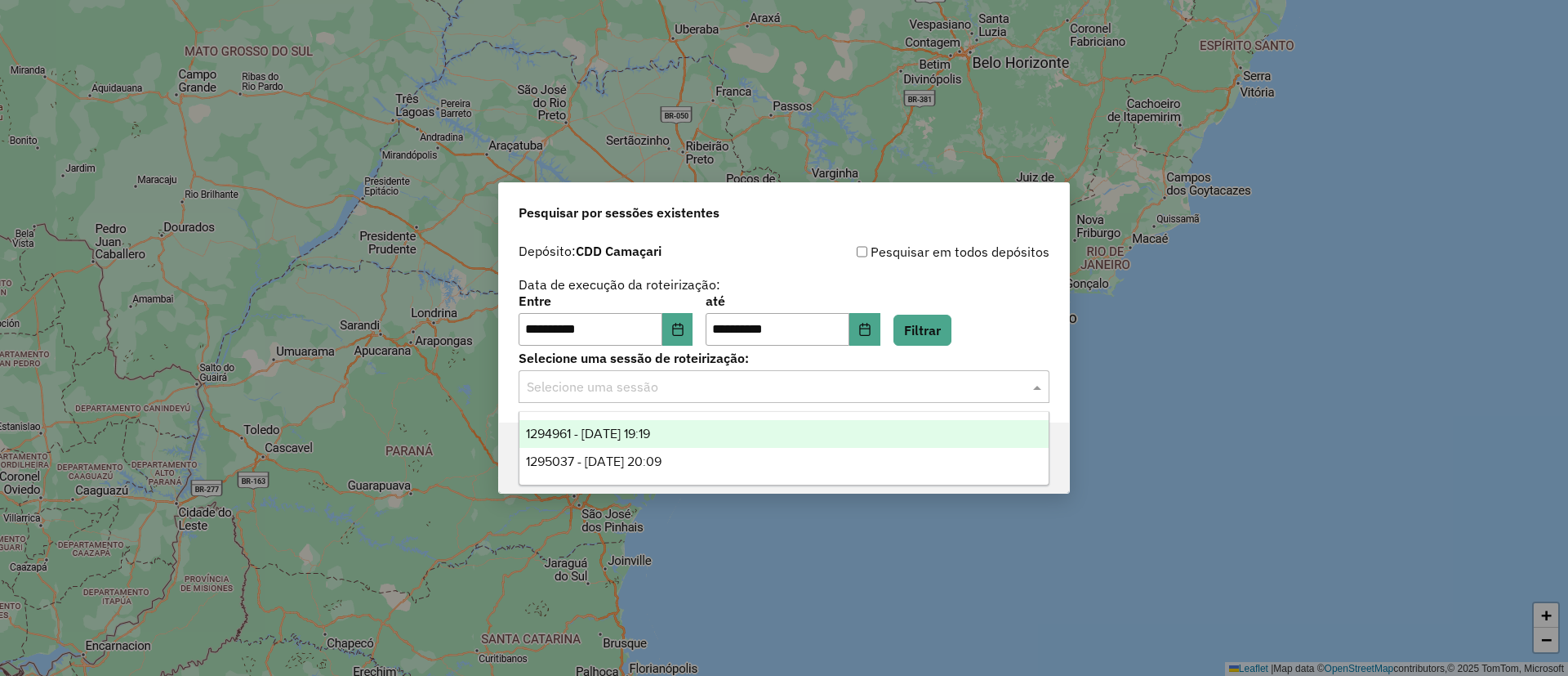
click at [711, 390] on input "text" at bounding box center [768, 388] width 482 height 20
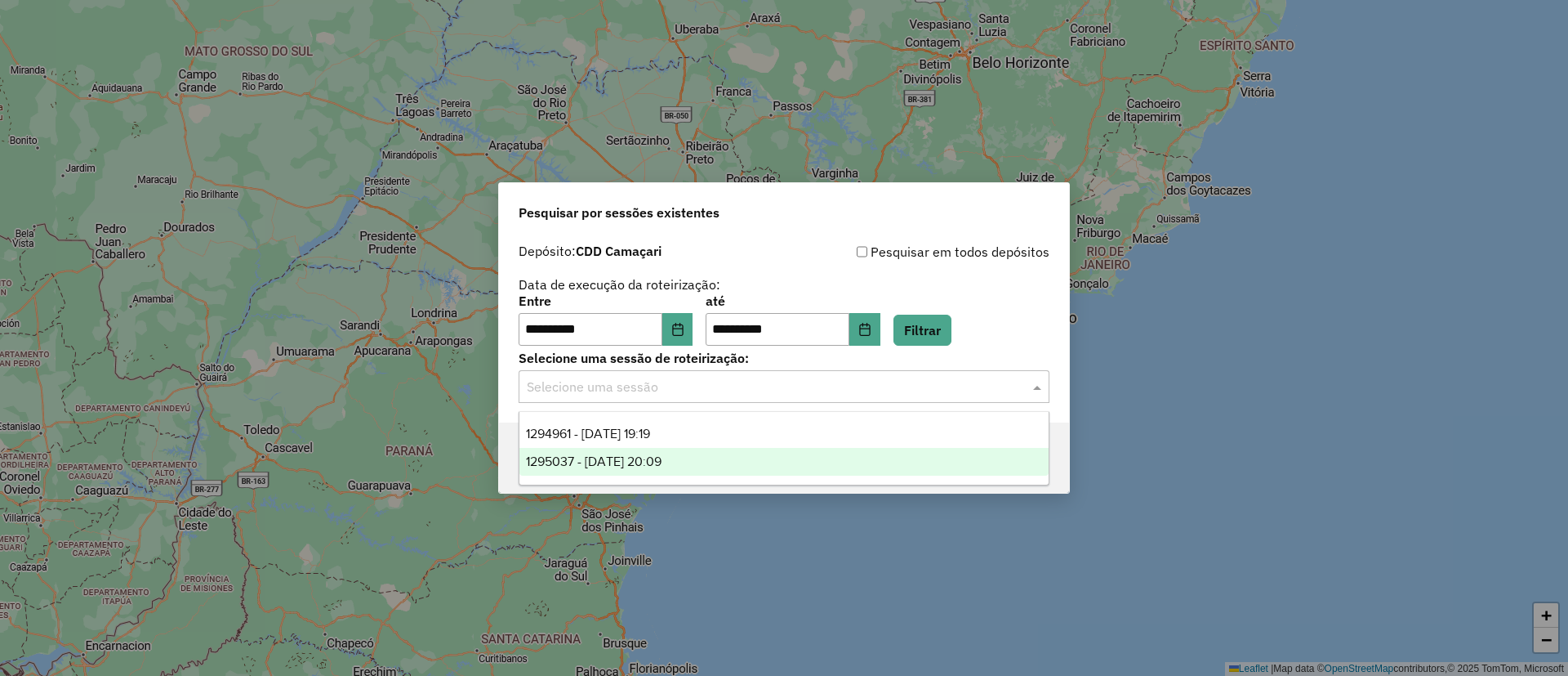
click at [735, 469] on div "1295037 - 15/10/2025 20:09" at bounding box center [784, 461] width 529 height 28
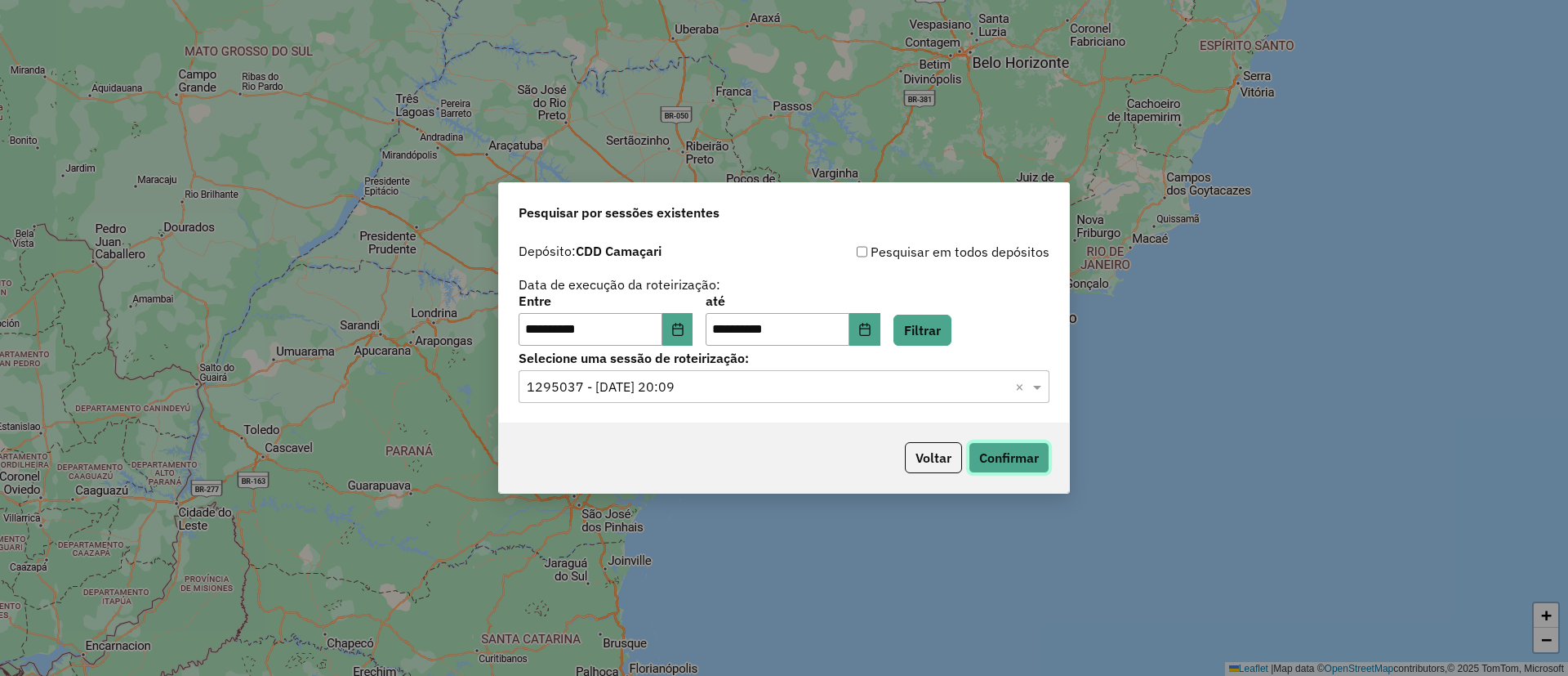
click at [995, 450] on button "Confirmar" at bounding box center [1009, 458] width 81 height 31
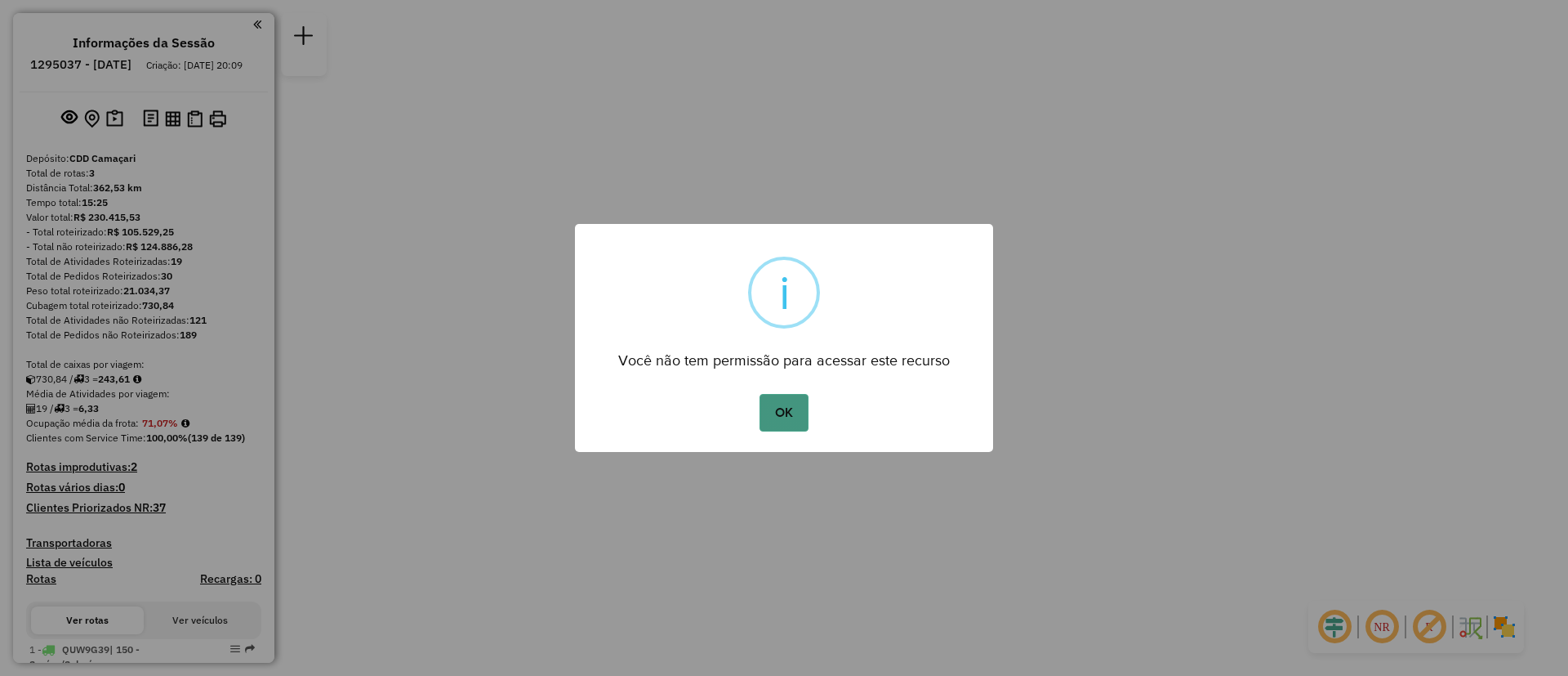
click at [790, 414] on button "OK" at bounding box center [783, 412] width 48 height 37
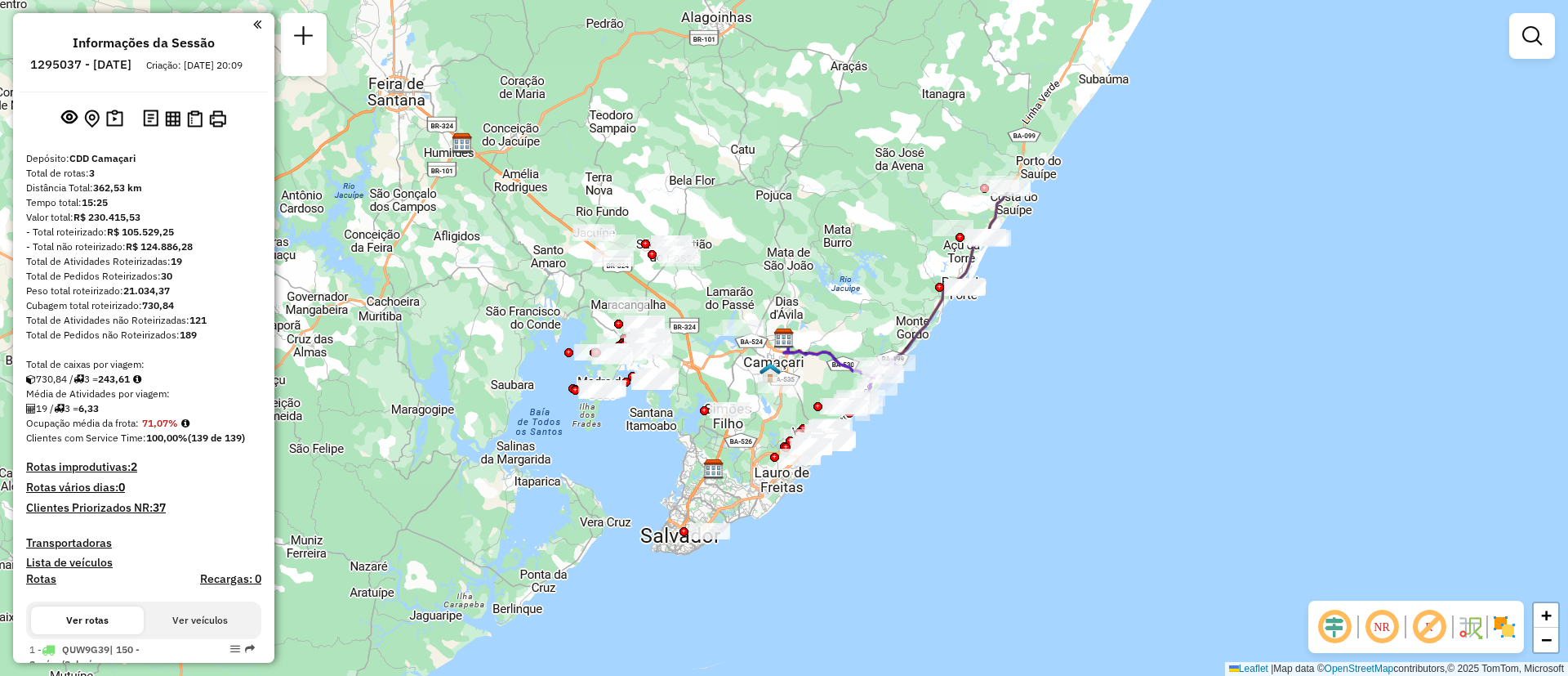
click at [1389, 639] on em at bounding box center [1382, 627] width 39 height 39
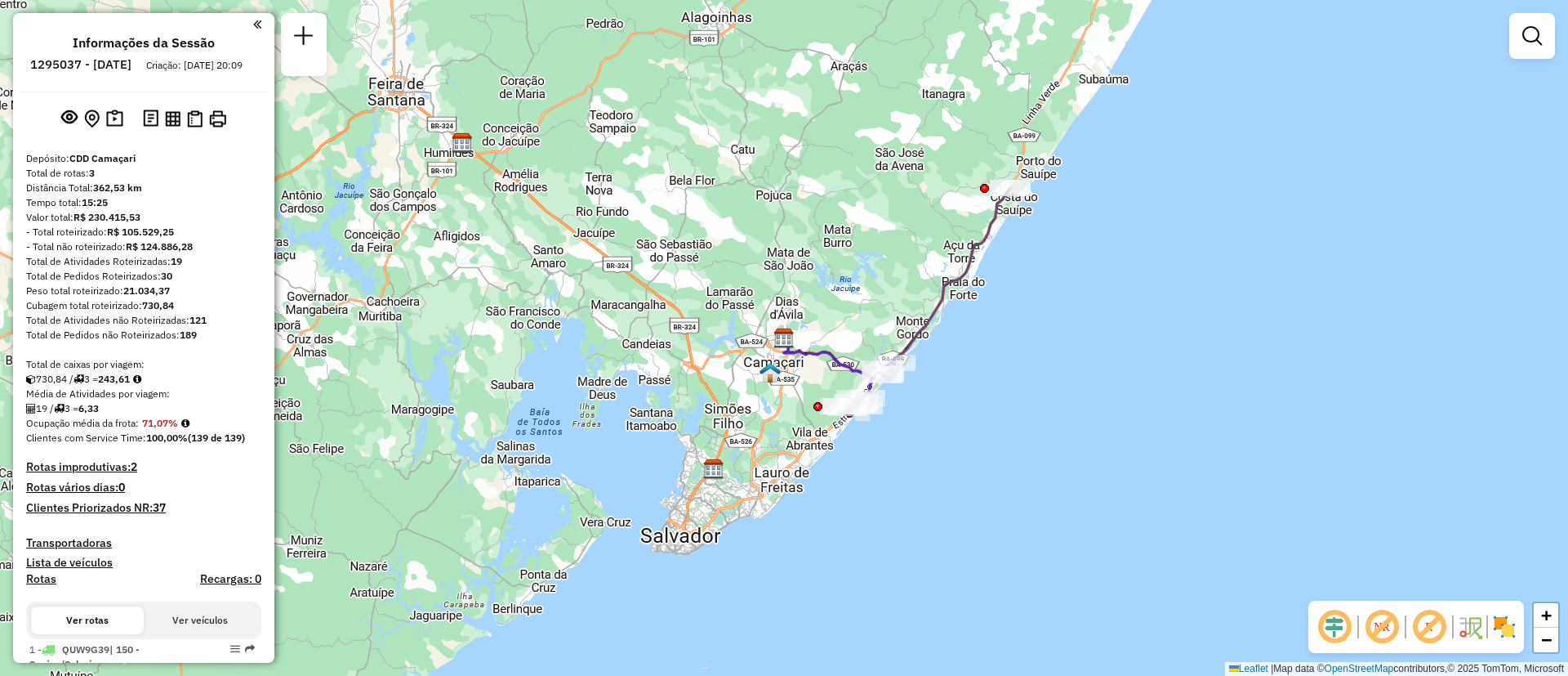
click at [872, 323] on div "Janela de atendimento Grade de atendimento Capacidade Transportadoras Veículos …" at bounding box center [784, 338] width 1568 height 676
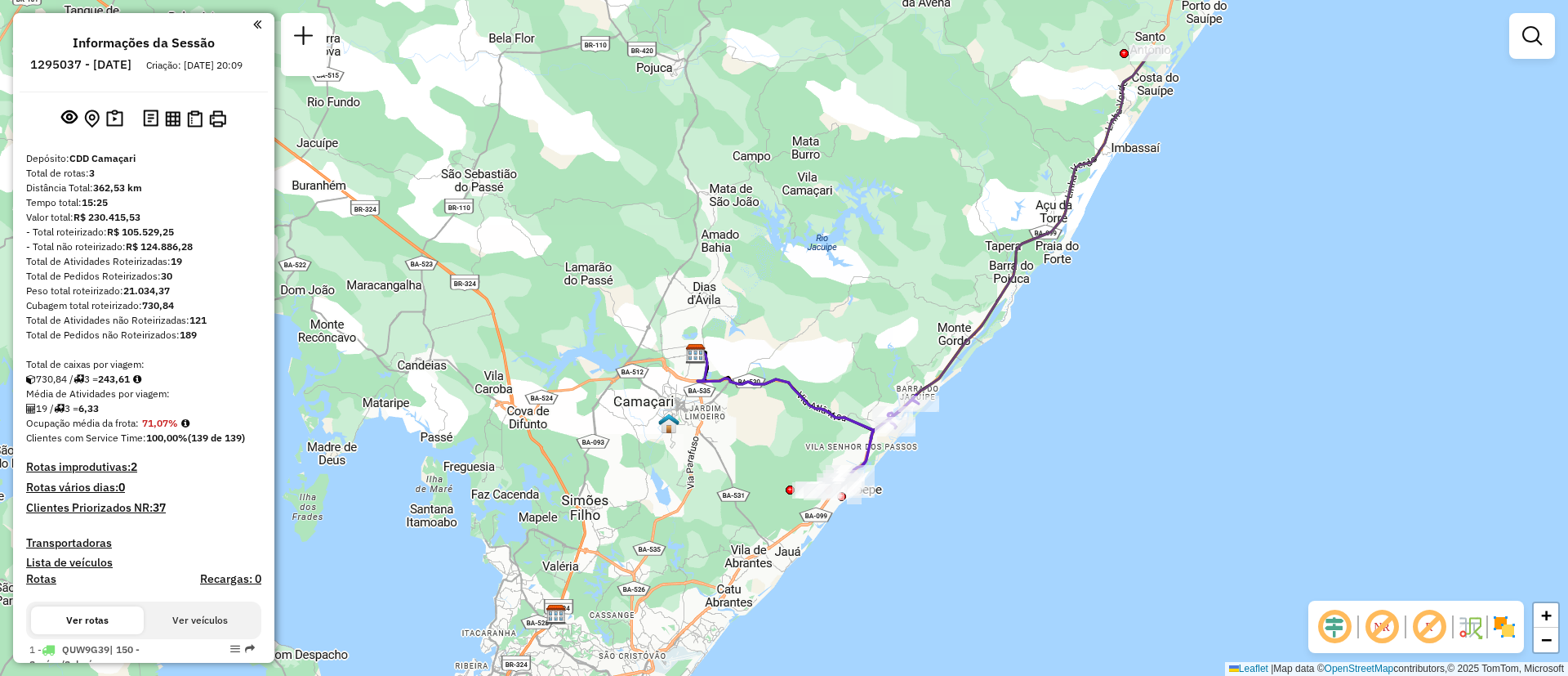
click at [872, 323] on div "Janela de atendimento Grade de atendimento Capacidade Transportadoras Veículos …" at bounding box center [784, 338] width 1568 height 676
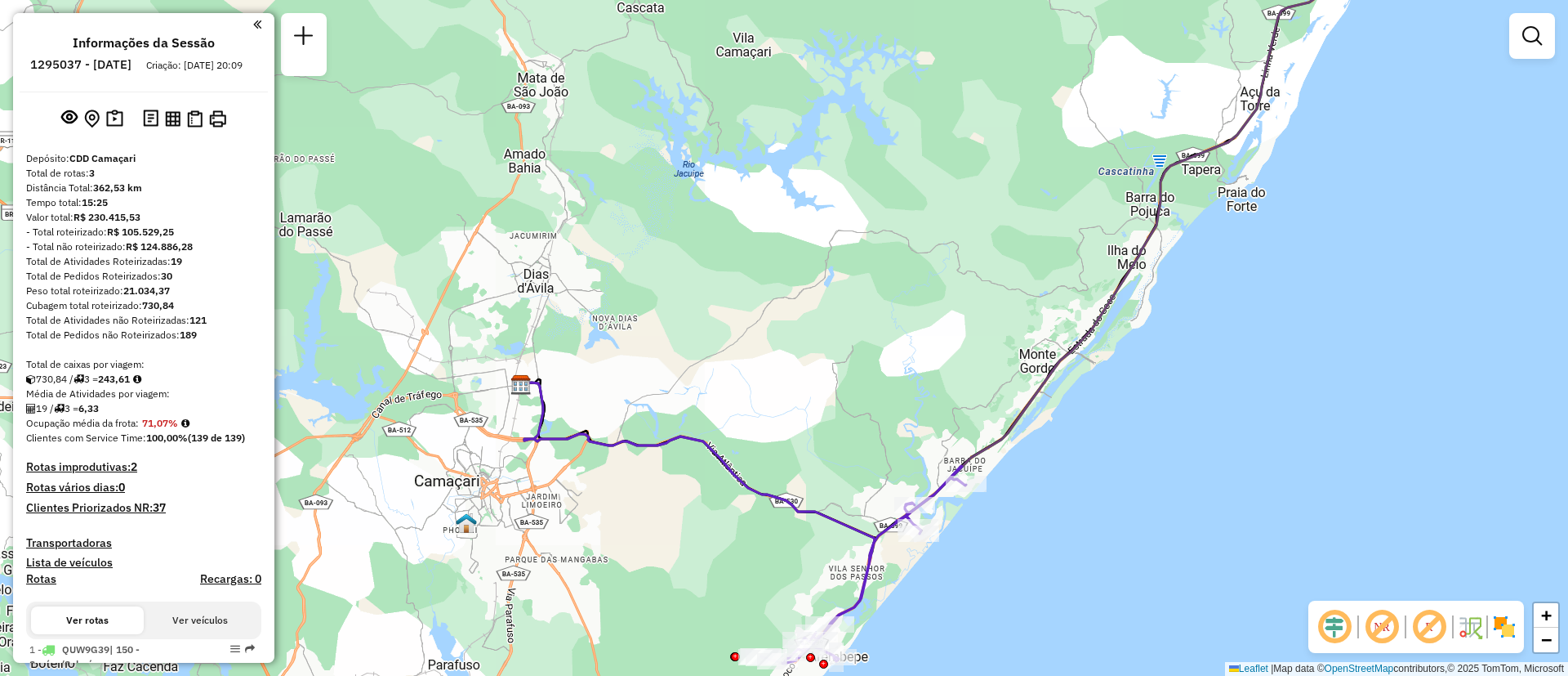
drag, startPoint x: 872, startPoint y: 323, endPoint x: 883, endPoint y: 167, distance: 156.4
